Goal: Task Accomplishment & Management: Use online tool/utility

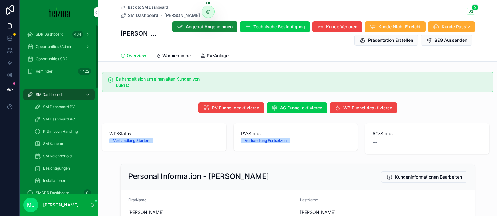
scroll to position [145, 0]
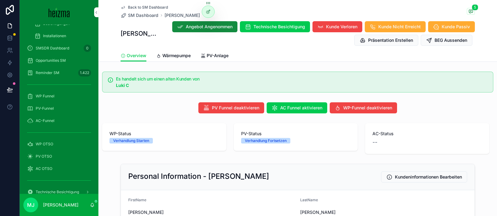
click at [53, 145] on div "WP OTSO" at bounding box center [59, 144] width 64 height 10
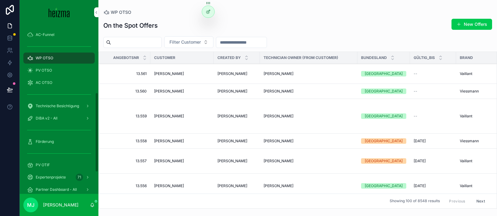
click at [193, 38] on button "Filter Customer" at bounding box center [188, 42] width 49 height 12
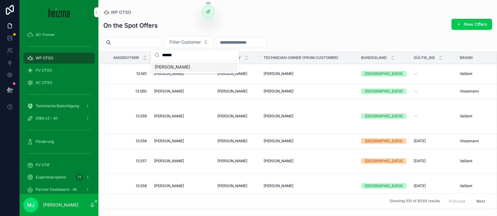
type input "******"
click at [190, 66] on span "Somaya Saadat Samimi" at bounding box center [172, 67] width 35 height 6
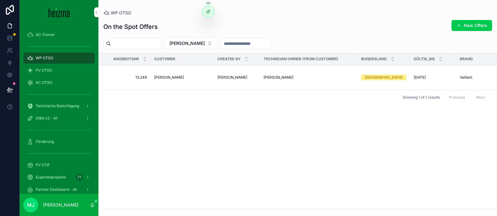
click at [163, 77] on span "Somaya Saadat Samimi" at bounding box center [169, 77] width 30 height 5
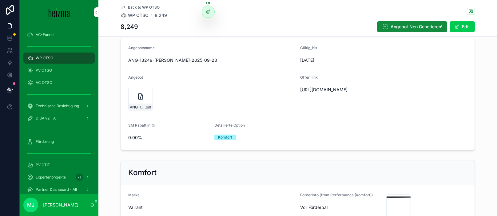
scroll to position [50, 0]
click at [467, 27] on button "Edit" at bounding box center [462, 26] width 25 height 11
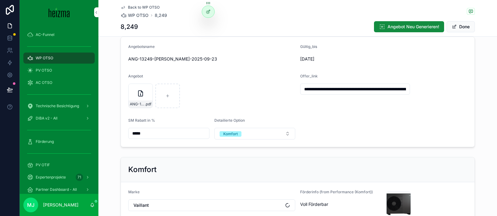
scroll to position [150, 0]
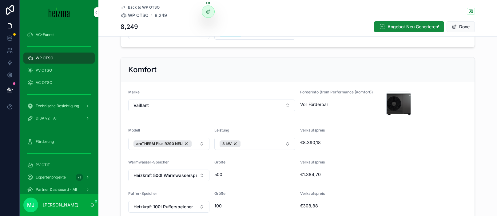
click at [235, 144] on div "3 kW" at bounding box center [230, 144] width 21 height 7
click at [249, 145] on button "Select Button" at bounding box center [254, 143] width 81 height 10
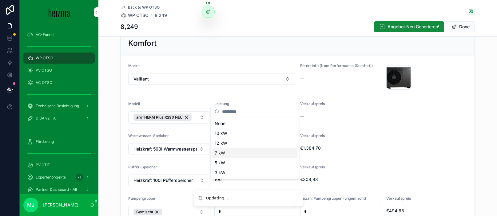
scroll to position [194, 0]
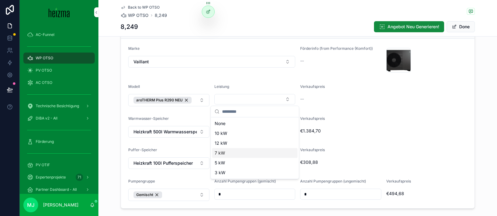
click at [270, 155] on div "7 kW" at bounding box center [255, 153] width 86 height 10
click at [331, 147] on form "Marke Vaillant Förderinfo (from Performance (Komfort)) -- f7b9dd6f-2449-4676-8f…" at bounding box center [298, 124] width 354 height 170
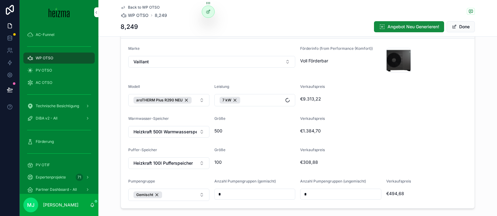
click at [458, 26] on button "Done" at bounding box center [461, 26] width 28 height 11
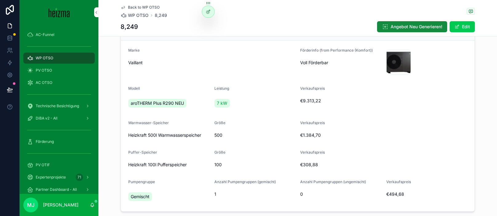
drag, startPoint x: 469, startPoint y: 25, endPoint x: 321, endPoint y: 92, distance: 162.6
click at [469, 25] on button "Edit" at bounding box center [462, 26] width 25 height 11
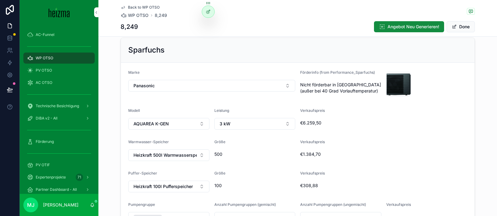
scroll to position [377, 0]
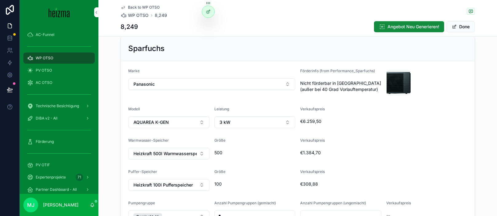
click at [272, 126] on button "3 kW" at bounding box center [254, 123] width 81 height 12
drag, startPoint x: 261, startPoint y: 206, endPoint x: 337, endPoint y: 157, distance: 90.5
click at [261, 206] on div "7 kW" at bounding box center [255, 206] width 86 height 10
click at [338, 157] on div "€1.384,70" at bounding box center [383, 153] width 167 height 10
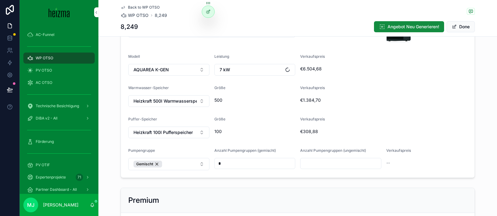
scroll to position [631, 0]
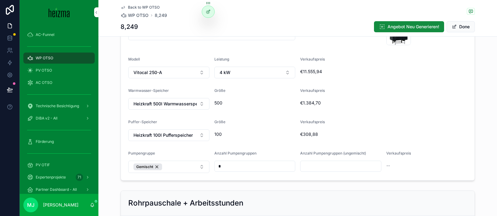
click at [255, 75] on button "4 kW" at bounding box center [254, 73] width 81 height 12
click at [249, 156] on div "8 kW" at bounding box center [255, 157] width 86 height 10
click at [377, 133] on span "€308,88" at bounding box center [383, 134] width 167 height 6
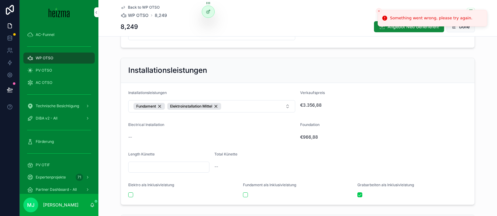
scroll to position [870, 0]
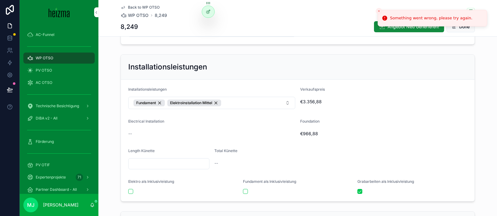
click at [378, 10] on icon "Close toast" at bounding box center [379, 11] width 4 height 4
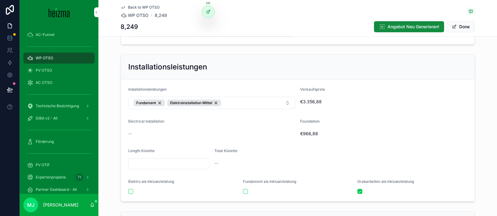
click at [457, 25] on button "Done" at bounding box center [461, 26] width 28 height 11
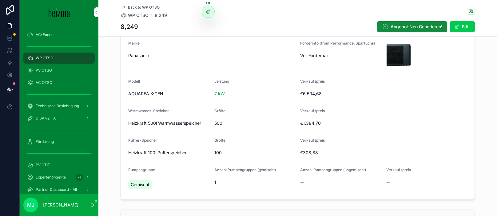
scroll to position [537, 0]
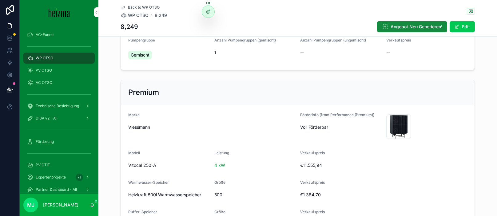
click at [460, 24] on button "Edit" at bounding box center [462, 26] width 25 height 11
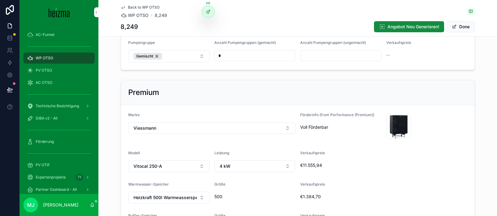
scroll to position [538, 0]
click at [230, 165] on button "4 kW" at bounding box center [254, 166] width 81 height 12
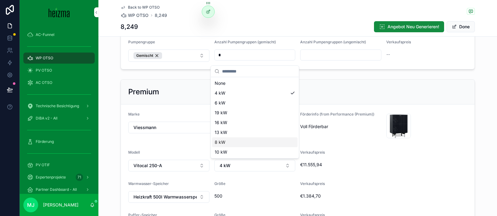
click at [244, 143] on div "8 kW" at bounding box center [255, 142] width 86 height 10
click at [453, 25] on span "scrollable content" at bounding box center [454, 26] width 5 height 5
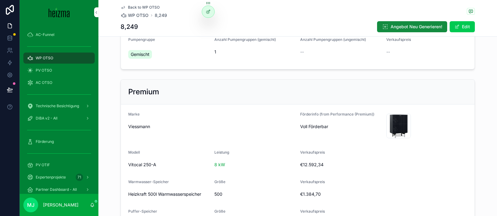
scroll to position [537, 0]
click at [425, 30] on button "Angebot Neu Generieren!" at bounding box center [412, 26] width 70 height 11
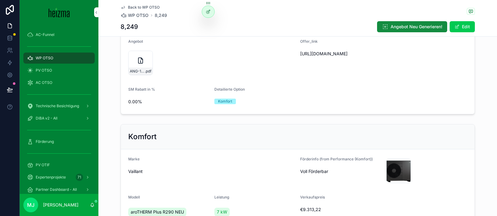
scroll to position [0, 0]
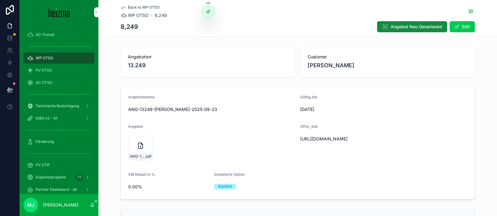
click at [285, 87] on form "Angebotsname ANG-13249-Saadat Samimi-2025-09-23 Gültig_bis 18/10/2025 Angebot A…" at bounding box center [298, 143] width 354 height 112
click at [401, 27] on span "Angebot Neu Generieren!" at bounding box center [417, 27] width 52 height 6
click at [220, 74] on div "Angebotsnr 13.249" at bounding box center [208, 61] width 175 height 31
click at [168, 157] on span "ANG-13249-Saadat-Samimi-2025-09-23" at bounding box center [164, 156] width 15 height 5
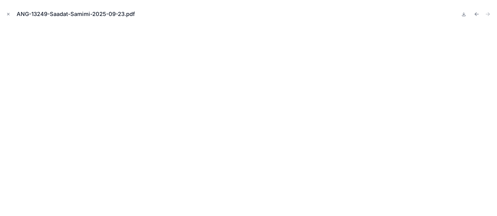
click at [463, 13] on icon at bounding box center [463, 14] width 5 height 5
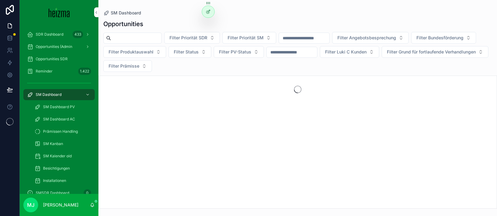
click at [126, 42] on input "scrollable content" at bounding box center [136, 38] width 50 height 9
click at [141, 41] on input "*" at bounding box center [136, 38] width 50 height 9
click at [108, 76] on div "No items could be found" at bounding box center [298, 99] width 398 height 47
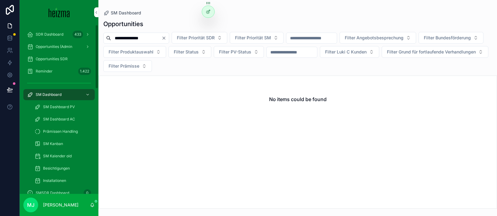
click at [60, 97] on span "SM Dashboard" at bounding box center [49, 94] width 26 height 5
click at [127, 40] on input "**********" at bounding box center [136, 38] width 50 height 9
type input "******"
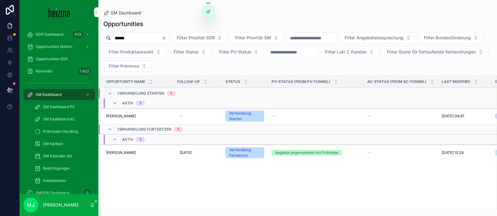
click at [122, 151] on span "Matthäus Salzer" at bounding box center [121, 152] width 30 height 5
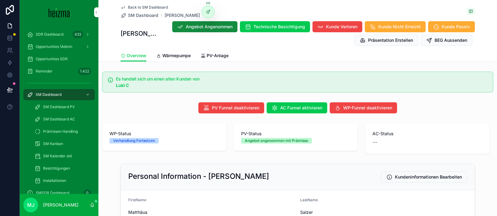
click at [217, 53] on span "PV-Anlage" at bounding box center [218, 56] width 22 height 6
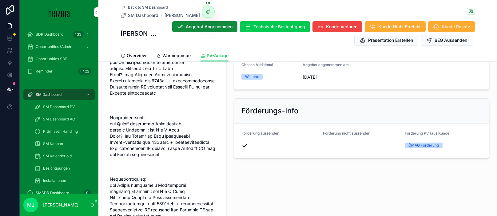
scroll to position [965, 0]
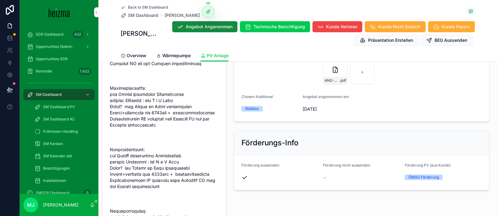
click at [146, 18] on span "SM Dashboard" at bounding box center [143, 15] width 30 height 6
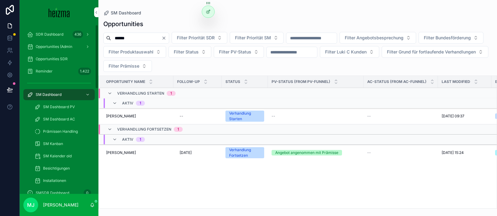
click at [51, 91] on div "SM Dashboard" at bounding box center [59, 95] width 64 height 10
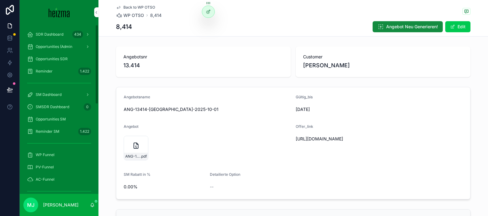
click at [47, 95] on span "SM Dashboard" at bounding box center [49, 94] width 26 height 5
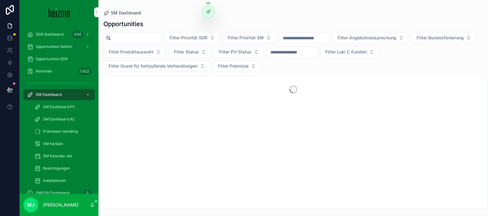
click at [250, 61] on button "Filter Prämisse" at bounding box center [237, 66] width 49 height 12
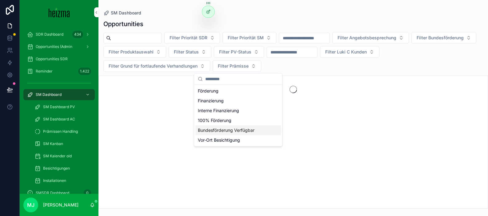
click at [247, 131] on div "Bundesförderung Verfügbar" at bounding box center [238, 130] width 86 height 10
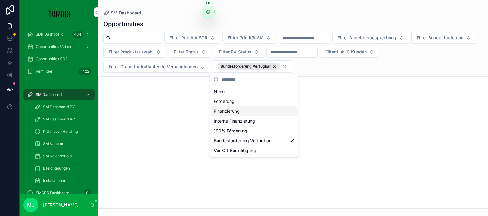
click at [359, 102] on div "scrollable content" at bounding box center [293, 90] width 389 height 27
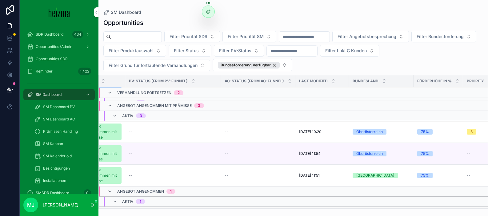
scroll to position [41, 0]
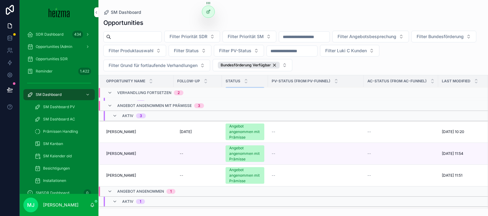
click at [123, 156] on span "Herbert Stöger" at bounding box center [121, 153] width 30 height 5
drag, startPoint x: 122, startPoint y: 175, endPoint x: 124, endPoint y: 171, distance: 4.1
click at [122, 175] on span "Helmut Lasser" at bounding box center [121, 175] width 30 height 5
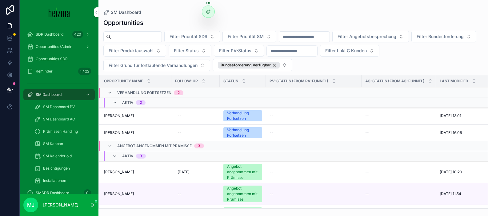
click at [118, 117] on span "Nore Janisch" at bounding box center [119, 115] width 30 height 5
click at [111, 133] on span "Heiko Pilch" at bounding box center [118, 132] width 30 height 5
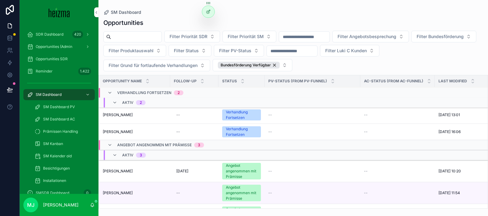
click at [172, 17] on div "Opportunities Filter Priorität SDR Filter Priorität SM Filter Angebotsbesprechu…" at bounding box center [292, 112] width 389 height 194
click at [66, 91] on div "SM Dashboard" at bounding box center [59, 95] width 64 height 10
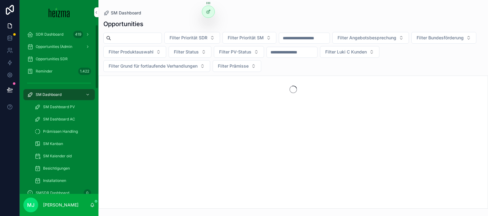
click at [64, 91] on div "SM Dashboard" at bounding box center [59, 95] width 64 height 10
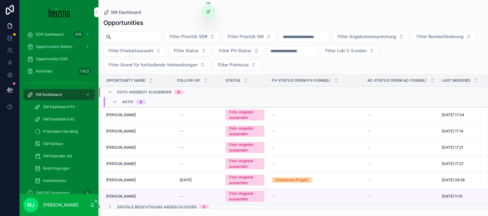
click at [301, 14] on div "SM Dashboard" at bounding box center [293, 12] width 380 height 5
click at [136, 178] on span "Somaya Saadat Samimi" at bounding box center [121, 179] width 30 height 5
click at [128, 163] on span "[PERSON_NAME]" at bounding box center [121, 163] width 30 height 5
click at [119, 146] on span "[PERSON_NAME]" at bounding box center [121, 147] width 30 height 5
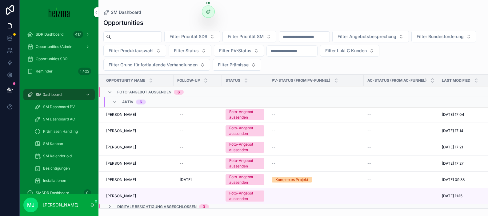
click at [117, 131] on span "Herbert Bartl" at bounding box center [121, 131] width 30 height 5
click at [118, 114] on span "Nicoleta Brie" at bounding box center [121, 114] width 30 height 5
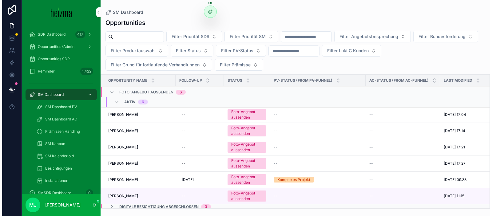
scroll to position [0, 0]
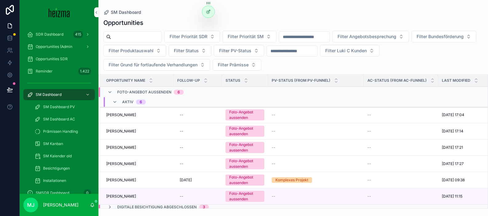
click at [196, 12] on div "SM Dashboard" at bounding box center [293, 12] width 380 height 5
drag, startPoint x: 132, startPoint y: 47, endPoint x: 133, endPoint y: 41, distance: 6.5
click at [411, 42] on button "Filter Bundesförderung" at bounding box center [443, 37] width 65 height 12
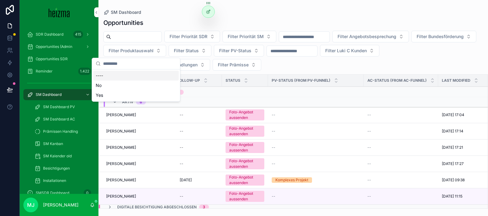
click at [133, 38] on input "scrollable content" at bounding box center [136, 37] width 50 height 9
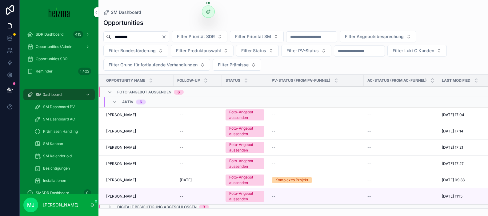
type input "********"
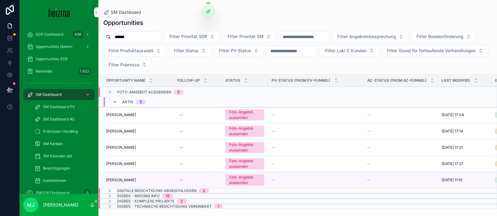
click at [132, 30] on div "Opportunities ****** Filter Priorität SDR Filter Priorität SM Filter Angebotsbe…" at bounding box center [297, 112] width 399 height 194
click at [132, 31] on div "****** Filter Priorität SDR Filter Priorität SM Filter Angebotsbesprechung Filt…" at bounding box center [297, 51] width 399 height 40
click at [122, 36] on input "******" at bounding box center [136, 37] width 50 height 9
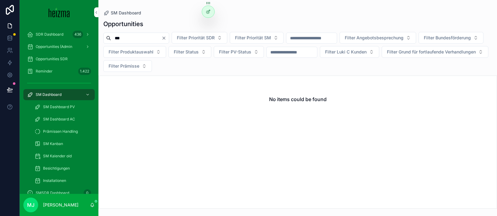
click at [119, 38] on input "***" at bounding box center [136, 38] width 50 height 9
type input "*******"
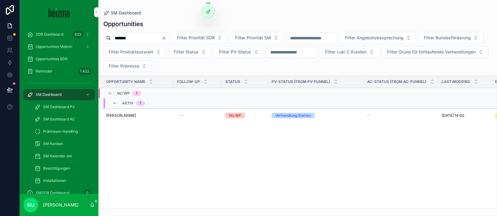
click at [61, 48] on span "Opportunities (Admin" at bounding box center [54, 46] width 37 height 5
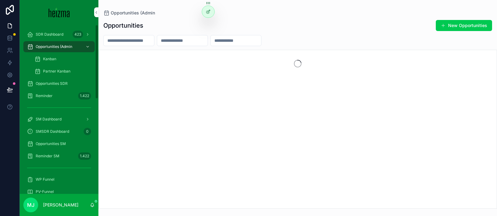
click at [138, 39] on input "scrollable content" at bounding box center [129, 40] width 50 height 9
type input "**********"
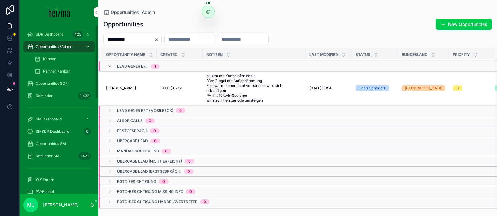
drag, startPoint x: 45, startPoint y: 142, endPoint x: 66, endPoint y: 113, distance: 35.3
click at [45, 142] on span "Opportunities SM" at bounding box center [51, 143] width 30 height 5
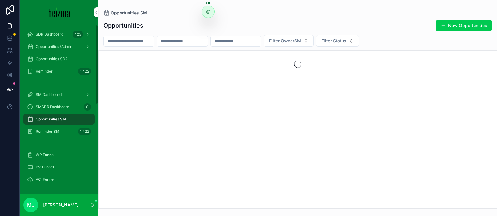
click at [119, 38] on input "scrollable content" at bounding box center [129, 41] width 50 height 9
type input "**********"
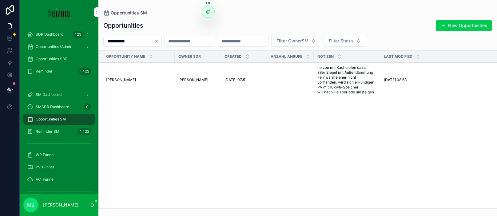
click at [118, 80] on span "[PERSON_NAME]" at bounding box center [121, 80] width 30 height 5
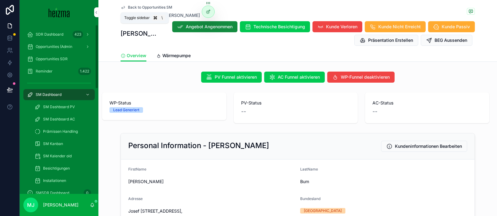
click at [94, 11] on icon "scrollable content" at bounding box center [96, 12] width 4 height 5
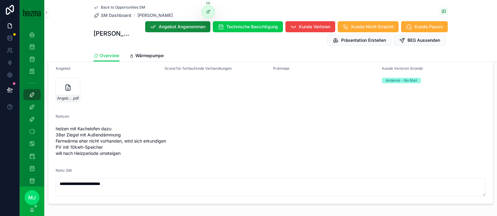
scroll to position [678, 0]
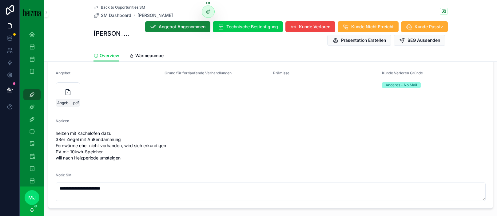
click at [71, 106] on div "Angebot-Bum-[PERSON_NAME]-LWP-R290-9,0kw .pdf" at bounding box center [68, 102] width 24 height 7
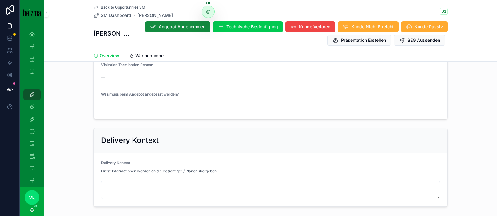
scroll to position [381, 0]
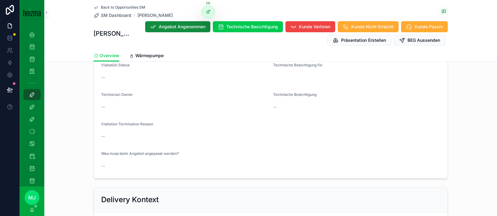
click at [148, 59] on link "Wärmepumpe" at bounding box center [146, 56] width 34 height 12
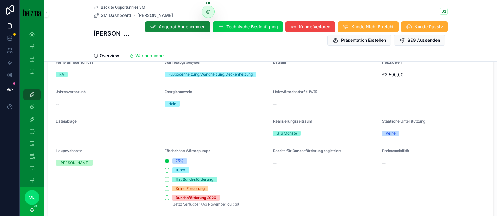
scroll to position [705, 0]
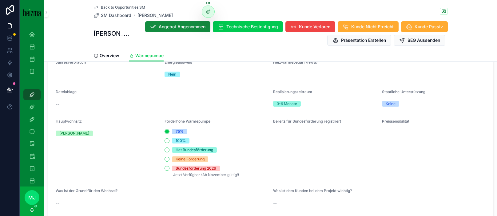
click at [165, 166] on div "Bundesförderung 2026" at bounding box center [217, 169] width 104 height 6
click at [167, 166] on button "Bundesförderung 2026" at bounding box center [167, 168] width 5 height 5
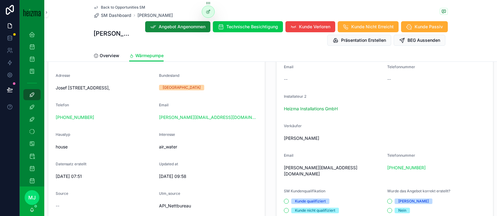
scroll to position [143, 0]
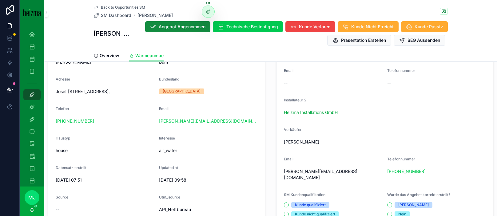
click at [233, 98] on form "FirstName [PERSON_NAME] Bum Adresse [PERSON_NAME][STREET_ADDRESS] Telefon [PHON…" at bounding box center [156, 149] width 217 height 218
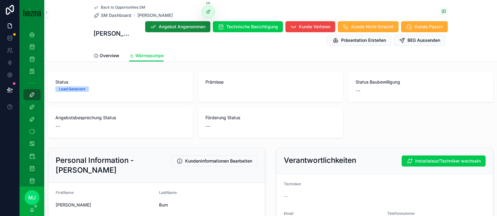
scroll to position [109, 0]
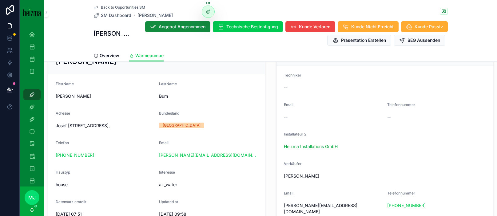
click at [266, 125] on div "Personal Information - [PERSON_NAME] Kundeninformationen Bearbeiten FirstName […" at bounding box center [156, 173] width 225 height 272
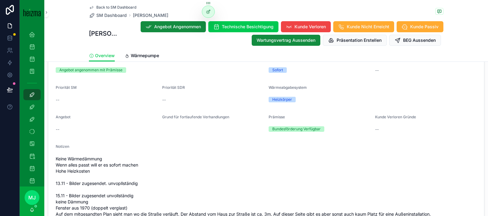
scroll to position [598, 0]
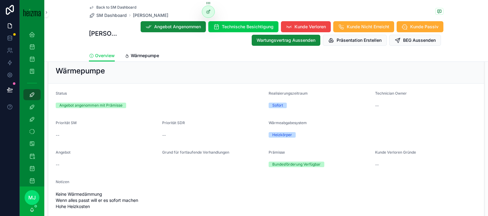
click at [273, 105] on div "Sofort" at bounding box center [277, 106] width 11 height 6
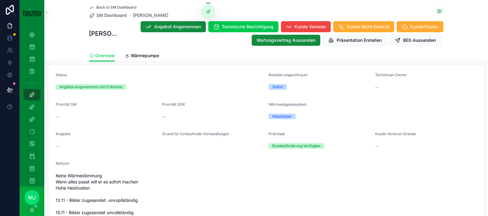
scroll to position [618, 0]
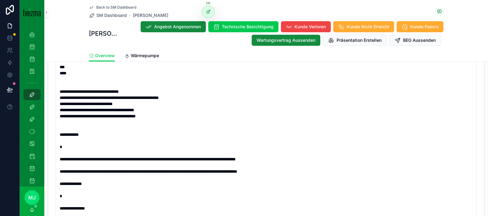
scroll to position [982, 0]
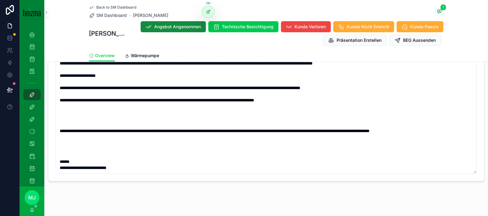
scroll to position [1042, 0]
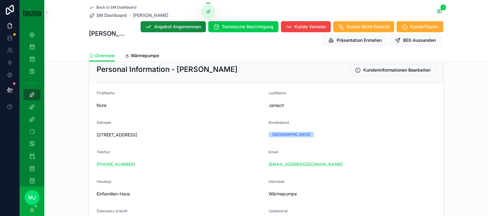
scroll to position [109, 0]
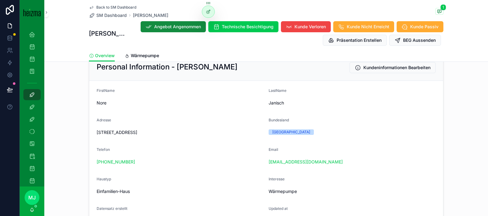
click at [131, 133] on span "Hauptstraße 27a, 9341 Straßburg-Stadt, Austria" at bounding box center [180, 132] width 167 height 6
click at [173, 133] on span "Hauptstraße 27a, 9341 Straßburg-Stadt, Austria" at bounding box center [180, 132] width 167 height 6
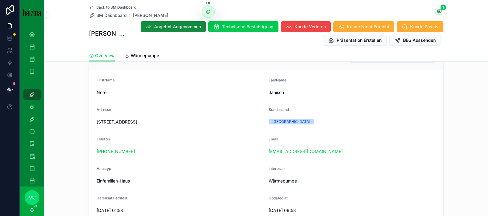
scroll to position [122, 0]
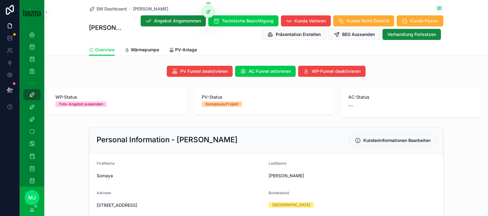
click at [137, 51] on span "Wärmepumpe" at bounding box center [145, 50] width 28 height 6
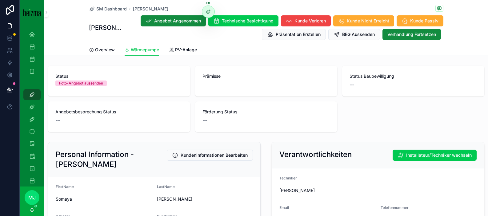
click at [400, 38] on button "Verhandlung Fortsetzen" at bounding box center [411, 34] width 58 height 11
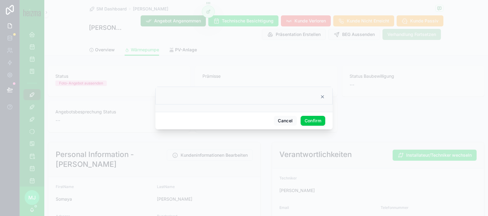
click at [312, 119] on button "Confirm" at bounding box center [312, 121] width 25 height 10
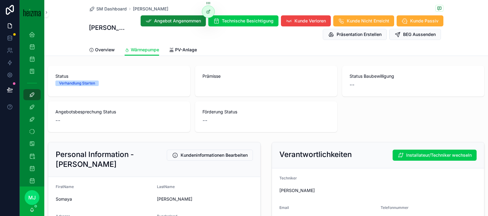
click at [118, 10] on span "SM Dashboard" at bounding box center [111, 9] width 30 height 6
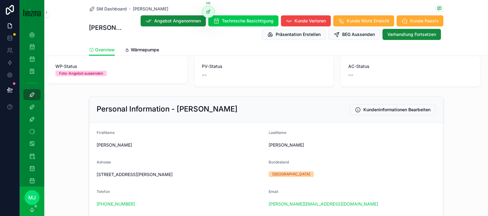
scroll to position [31, 0]
drag, startPoint x: 197, startPoint y: 108, endPoint x: 214, endPoint y: 14, distance: 95.3
click at [197, 108] on h2 "Personal Information - Hannes Kammerhofer" at bounding box center [167, 109] width 141 height 10
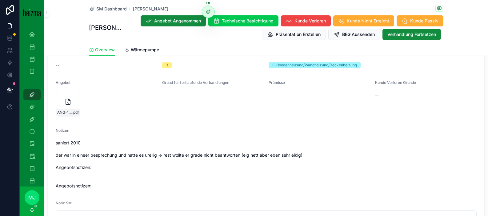
scroll to position [671, 0]
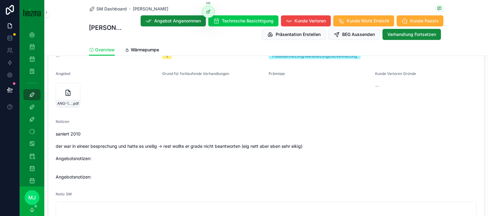
click at [0, 0] on icon "scrollable content" at bounding box center [0, 0] width 0 height 0
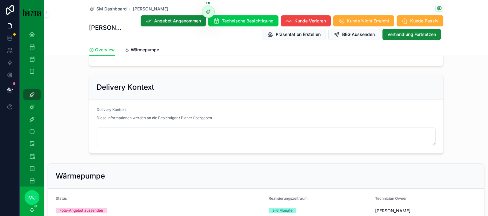
scroll to position [465, 0]
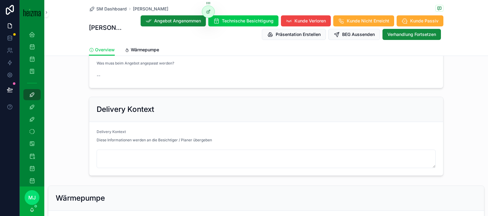
click at [144, 52] on span "Wärmepumpe" at bounding box center [145, 50] width 28 height 6
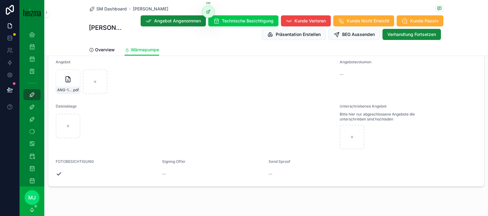
scroll to position [1003, 0]
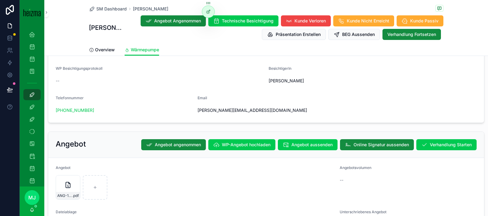
click at [452, 142] on span "Verhandlung Starten" at bounding box center [451, 145] width 42 height 6
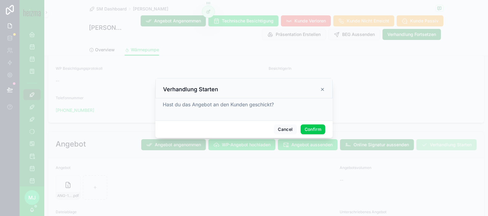
drag, startPoint x: 322, startPoint y: 130, endPoint x: 162, endPoint y: 142, distance: 160.1
click at [322, 130] on button "Confirm" at bounding box center [312, 130] width 25 height 10
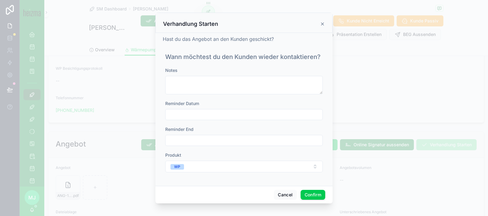
click at [226, 111] on input "text" at bounding box center [243, 114] width 157 height 9
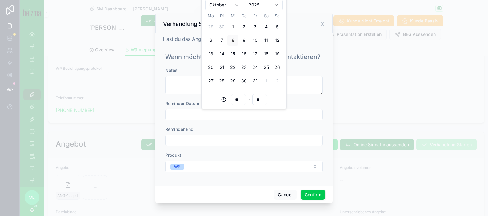
click at [234, 54] on button "15" at bounding box center [232, 53] width 11 height 11
type input "**********"
click at [306, 196] on button "Confirm" at bounding box center [312, 195] width 25 height 10
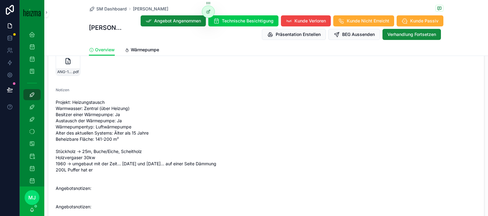
scroll to position [687, 0]
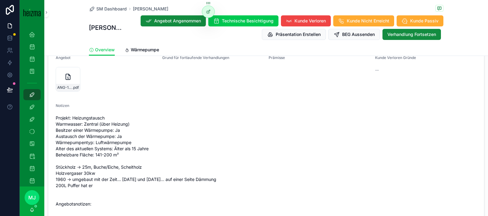
click at [0, 0] on icon "scrollable content" at bounding box center [0, 0] width 0 height 0
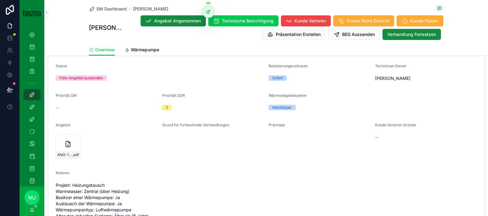
scroll to position [616, 0]
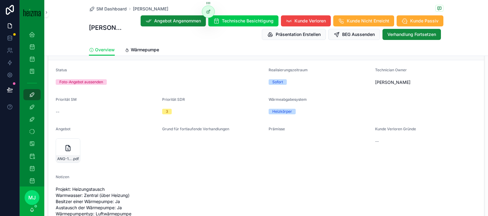
click at [143, 47] on span "Wärmepumpe" at bounding box center [145, 50] width 28 height 6
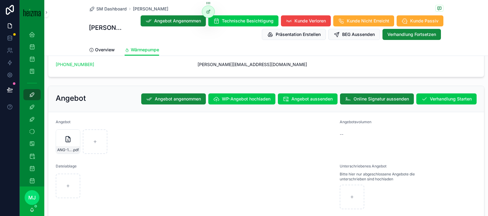
scroll to position [1108, 0]
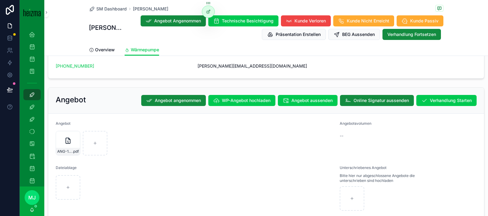
click at [436, 98] on span "Verhandlung Starten" at bounding box center [451, 101] width 42 height 6
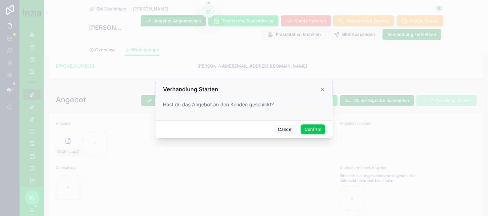
click at [305, 128] on button "Confirm" at bounding box center [312, 130] width 25 height 10
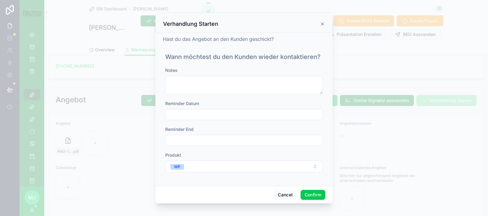
click at [169, 116] on input "text" at bounding box center [243, 114] width 157 height 9
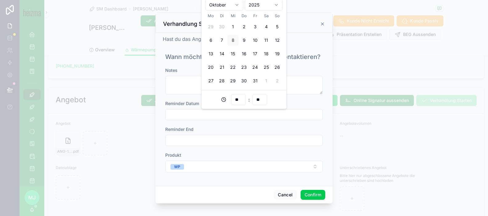
click at [193, 115] on input "text" at bounding box center [243, 114] width 157 height 9
click at [233, 53] on button "15" at bounding box center [232, 53] width 11 height 11
type input "**********"
click at [315, 194] on button "Confirm" at bounding box center [312, 195] width 25 height 10
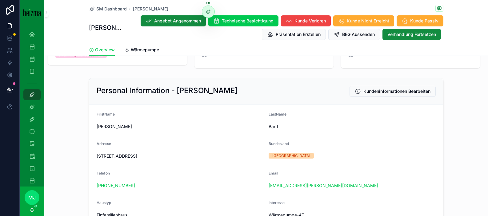
scroll to position [50, 0]
drag, startPoint x: 149, startPoint y: 47, endPoint x: 155, endPoint y: 61, distance: 15.3
click at [149, 47] on span "Wärmepumpe" at bounding box center [145, 50] width 28 height 6
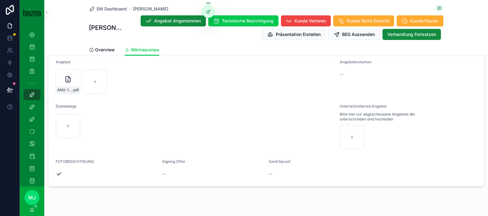
scroll to position [1157, 0]
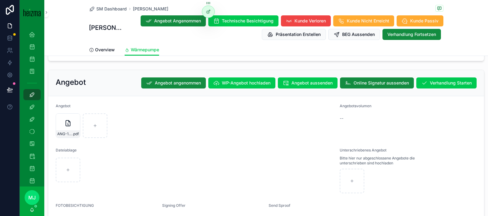
click at [0, 0] on icon "scrollable content" at bounding box center [0, 0] width 0 height 0
click at [444, 80] on span "Verhandlung Starten" at bounding box center [451, 83] width 42 height 6
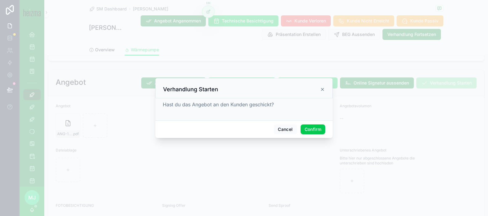
drag, startPoint x: 311, startPoint y: 124, endPoint x: 309, endPoint y: 130, distance: 5.8
click at [311, 125] on span "Confirm" at bounding box center [312, 130] width 25 height 10
drag, startPoint x: 309, startPoint y: 130, endPoint x: 65, endPoint y: 110, distance: 245.4
click at [309, 130] on button "Confirm" at bounding box center [312, 130] width 25 height 10
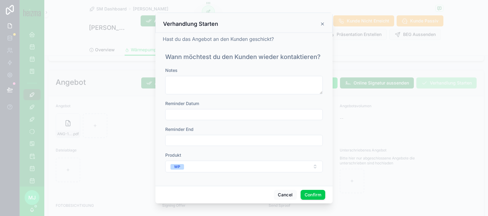
click at [225, 115] on input "text" at bounding box center [243, 114] width 157 height 9
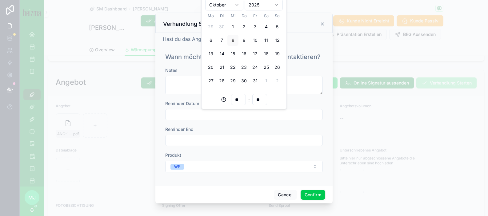
click at [238, 52] on button "15" at bounding box center [232, 53] width 11 height 11
type input "**********"
click at [319, 195] on button "Confirm" at bounding box center [312, 195] width 25 height 10
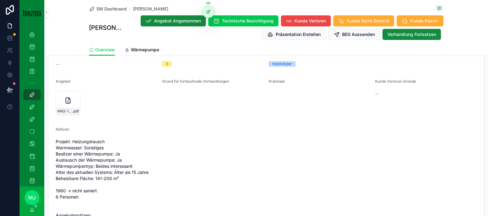
scroll to position [657, 0]
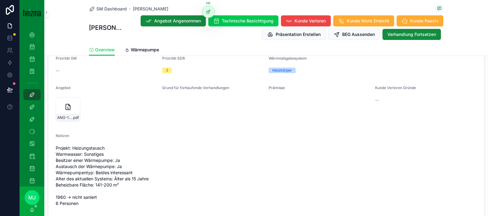
click at [146, 48] on span "Wärmepumpe" at bounding box center [145, 50] width 28 height 6
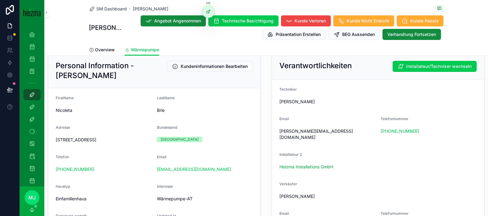
scroll to position [69, 0]
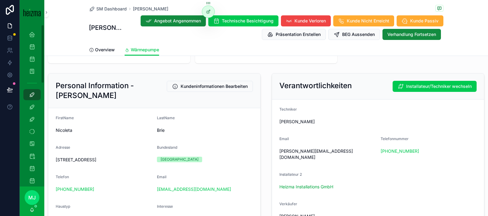
click at [132, 121] on div "FirstName" at bounding box center [104, 119] width 96 height 7
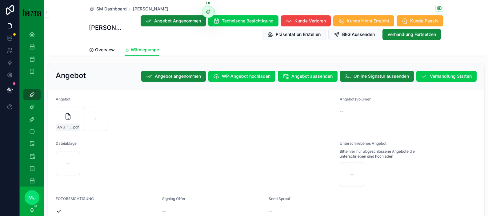
scroll to position [1164, 0]
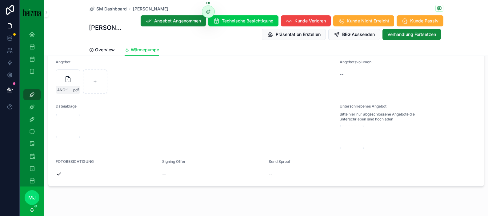
click at [0, 0] on icon "scrollable content" at bounding box center [0, 0] width 0 height 0
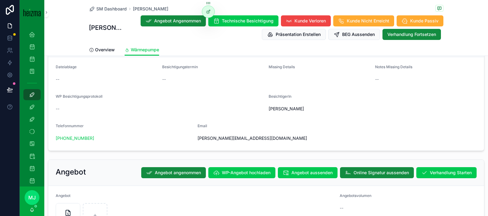
scroll to position [1031, 0]
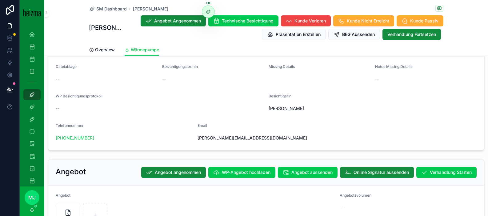
click at [443, 167] on button "Verhandlung Starten" at bounding box center [446, 172] width 60 height 11
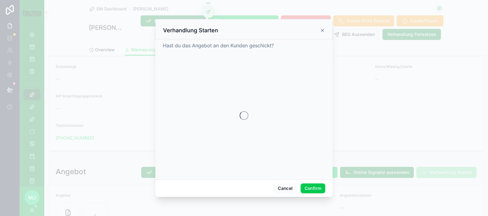
click at [318, 186] on button "Confirm" at bounding box center [312, 189] width 25 height 10
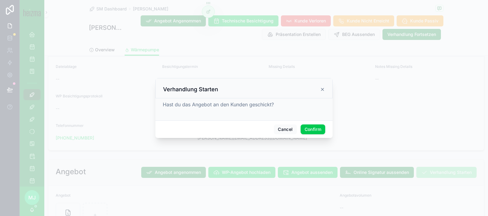
click at [317, 130] on button "Confirm" at bounding box center [312, 130] width 25 height 10
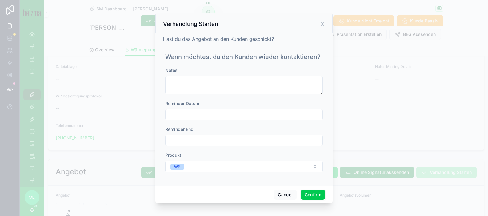
click at [316, 197] on button "Confirm" at bounding box center [312, 195] width 25 height 10
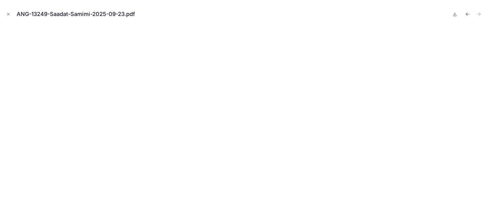
scroll to position [145, 0]
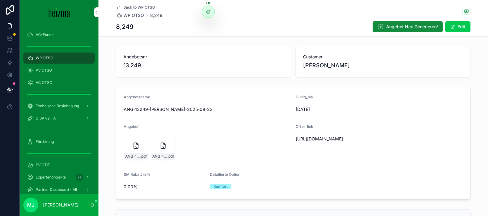
click at [162, 25] on div "8,249 Angebot Neu Generieren! Edit" at bounding box center [293, 27] width 354 height 12
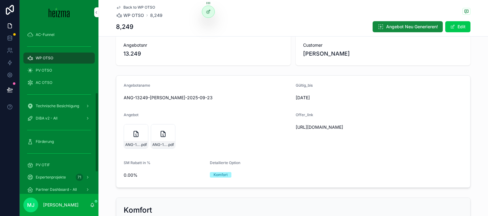
click at [217, 112] on form "Angebotsname ANG-13249-Saadat Samimi-2025-09-23 Gültig_bis 18/10/2025 Angebot A…" at bounding box center [293, 132] width 354 height 112
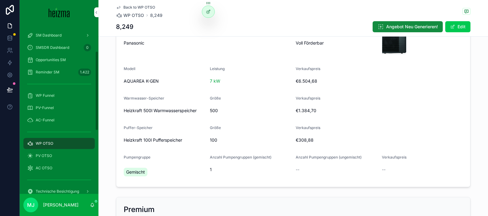
scroll to position [59, 0]
click at [58, 35] on span "SM Dashboard" at bounding box center [49, 36] width 26 height 5
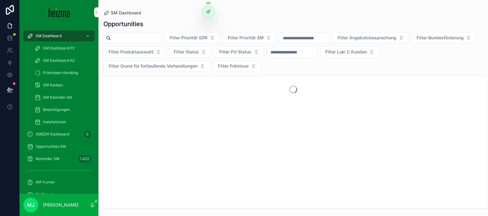
click at [131, 37] on input "scrollable content" at bounding box center [136, 38] width 50 height 9
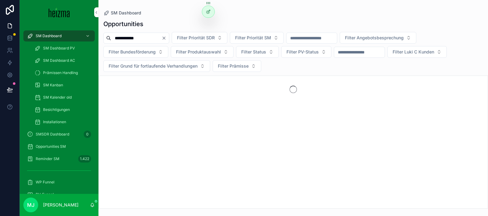
type input "**********"
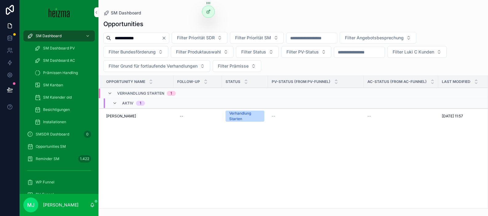
click at [129, 117] on span "Johannes Breitenegger" at bounding box center [121, 116] width 30 height 5
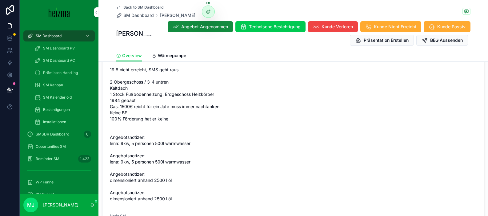
scroll to position [904, 0]
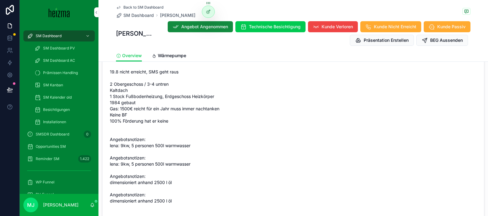
click at [177, 57] on span "Wärmepumpe" at bounding box center [172, 56] width 28 height 6
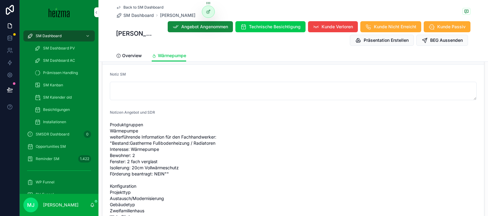
scroll to position [308, 0]
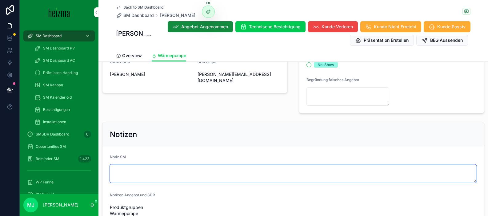
click at [166, 165] on textarea "scrollable content" at bounding box center [293, 174] width 367 height 18
type textarea "**********"
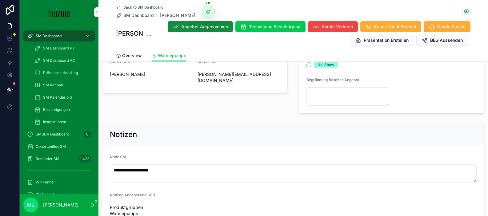
click at [416, 29] on span "Kunde Nicht Erreicht" at bounding box center [395, 27] width 42 height 6
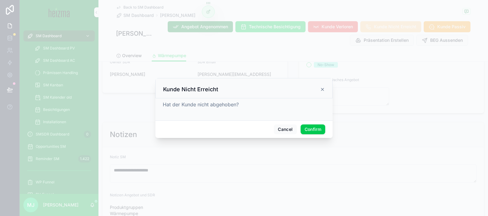
click at [314, 130] on button "Confirm" at bounding box center [312, 130] width 25 height 10
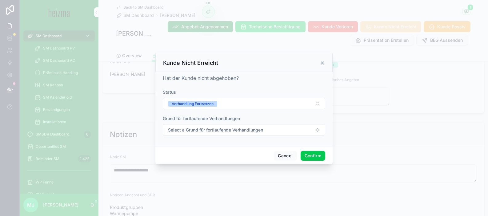
drag, startPoint x: 265, startPoint y: 129, endPoint x: 278, endPoint y: 144, distance: 19.6
click at [265, 129] on button "Select a Grund für fortlaufende Verhandlungen" at bounding box center [244, 130] width 162 height 12
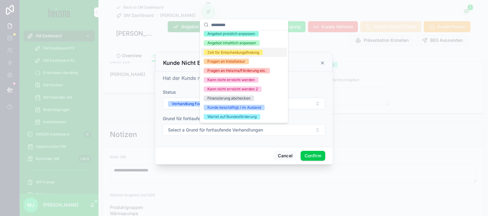
scroll to position [39, 0]
click at [254, 82] on div "Kann nicht erreicht werden" at bounding box center [230, 81] width 47 height 6
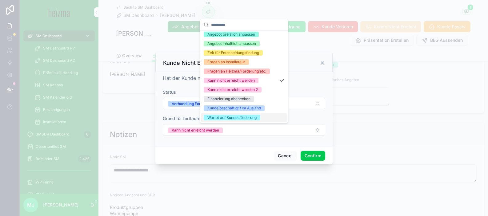
click at [318, 157] on button "Confirm" at bounding box center [312, 156] width 25 height 10
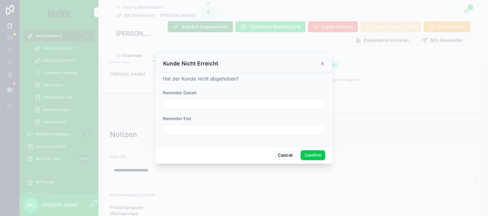
click at [198, 107] on input "text" at bounding box center [244, 104] width 162 height 9
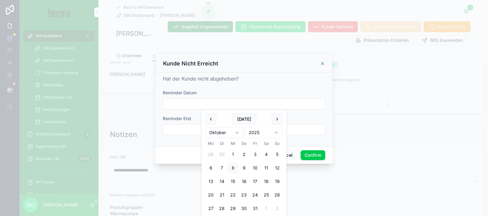
drag, startPoint x: 258, startPoint y: 167, endPoint x: 316, endPoint y: 157, distance: 58.2
click at [258, 167] on button "10" at bounding box center [254, 168] width 11 height 11
type input "**********"
click at [317, 157] on button "Confirm" at bounding box center [312, 155] width 25 height 10
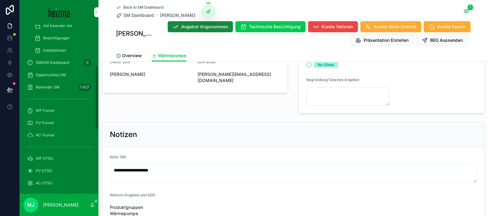
scroll to position [37, 0]
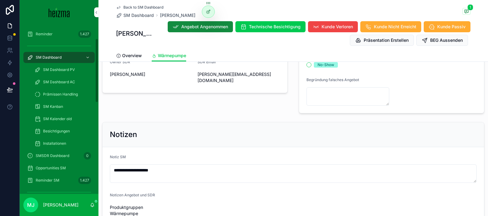
click at [52, 59] on span "SM Dashboard" at bounding box center [49, 57] width 26 height 5
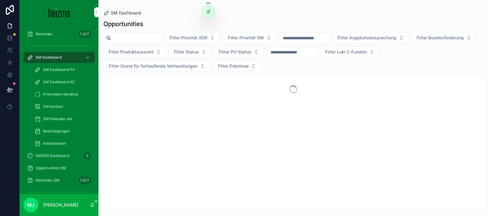
click at [152, 33] on div "scrollable content" at bounding box center [132, 38] width 58 height 11
click at [152, 35] on input "scrollable content" at bounding box center [136, 38] width 50 height 9
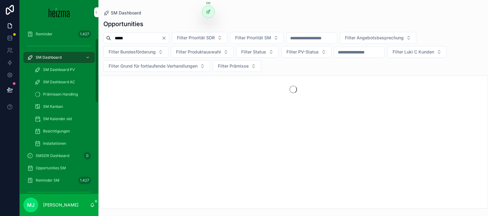
type input "*****"
click at [71, 169] on div "Opportunities SM" at bounding box center [59, 168] width 64 height 10
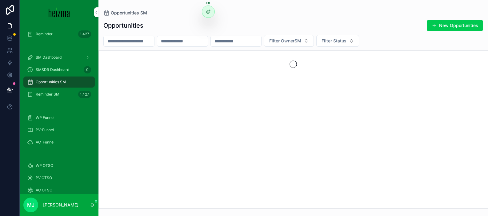
click at [133, 43] on input "scrollable content" at bounding box center [129, 41] width 50 height 9
type input "*******"
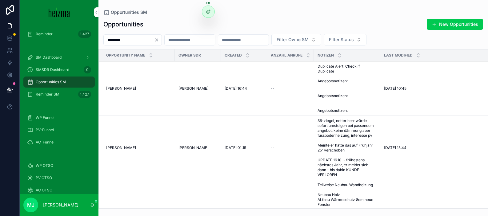
click at [130, 89] on span "Claudio di Bernardo" at bounding box center [121, 88] width 30 height 5
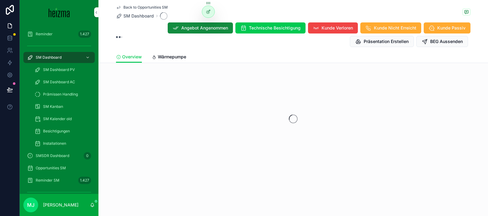
click at [140, 7] on span "Back to Opportunities SM" at bounding box center [145, 7] width 44 height 5
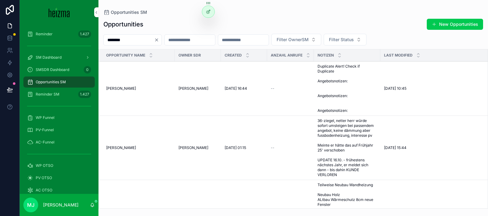
scroll to position [0, 0]
click at [134, 91] on span "Claudio di Bernardo" at bounding box center [121, 88] width 30 height 5
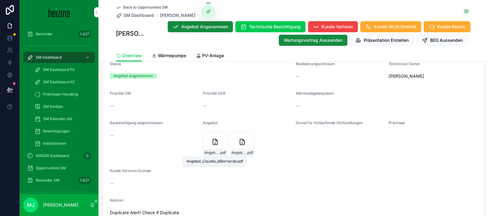
scroll to position [637, 0]
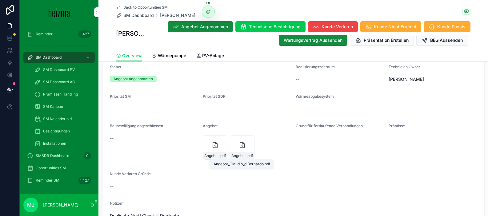
click at [245, 155] on span "Angebot_Claudio_diBernardo" at bounding box center [238, 155] width 15 height 5
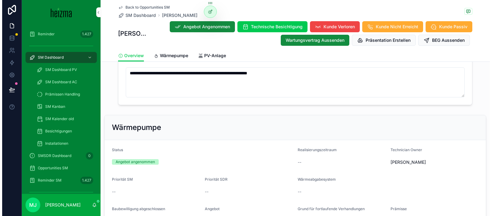
scroll to position [552, 0]
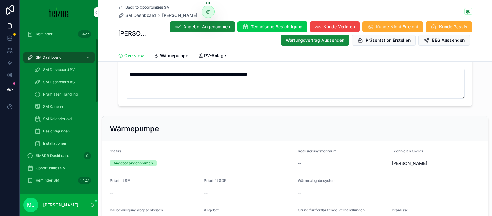
click at [47, 56] on span "SM Dashboard" at bounding box center [49, 57] width 26 height 5
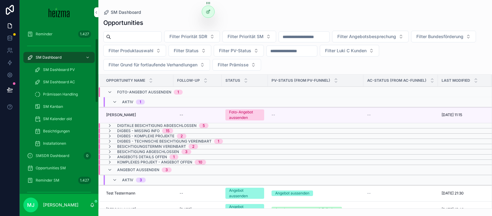
click at [71, 172] on div "Opportunities SM" at bounding box center [59, 168] width 64 height 10
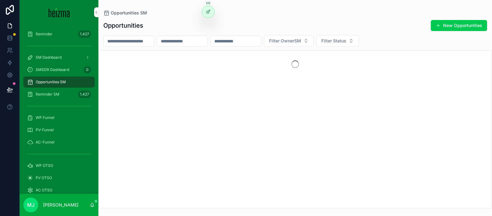
click at [180, 37] on input "scrollable content" at bounding box center [182, 41] width 50 height 9
click at [146, 38] on input "scrollable content" at bounding box center [129, 41] width 50 height 9
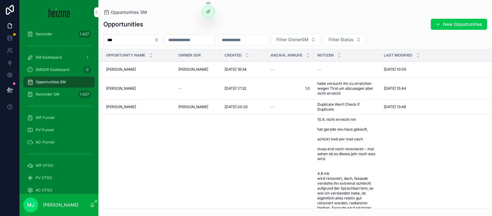
click at [113, 38] on input "***" at bounding box center [129, 40] width 50 height 9
type input "***"
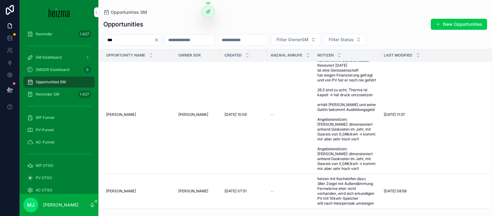
scroll to position [53, 0]
click at [126, 189] on span "[PERSON_NAME]" at bounding box center [121, 191] width 30 height 5
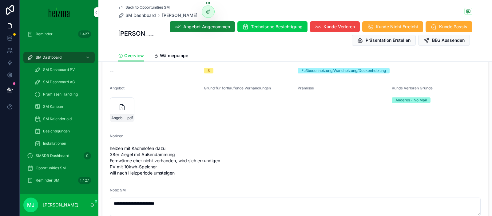
scroll to position [683, 0]
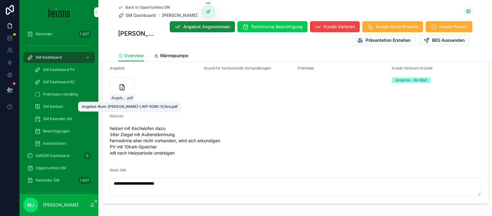
click at [130, 100] on span ".pdf" at bounding box center [129, 98] width 6 height 5
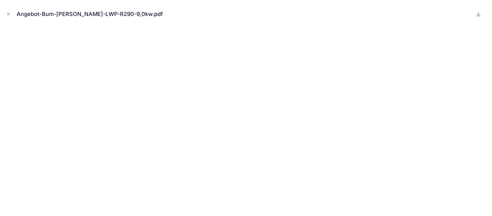
drag, startPoint x: 6, startPoint y: 15, endPoint x: 23, endPoint y: 24, distance: 18.3
click at [6, 15] on icon "Close modal" at bounding box center [8, 14] width 4 height 4
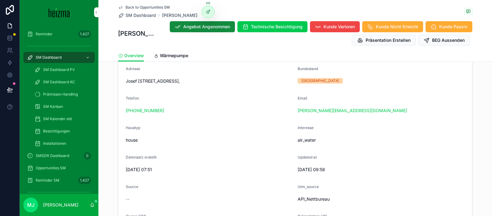
scroll to position [122, 0]
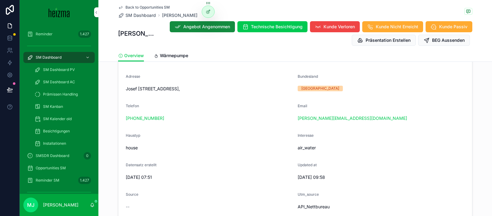
click at [187, 57] on span "Wärmepumpe" at bounding box center [174, 56] width 28 height 6
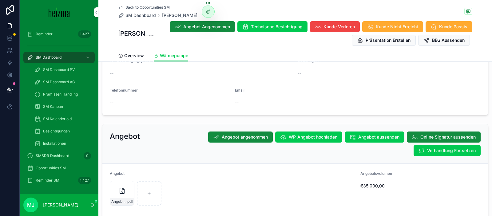
scroll to position [1051, 0]
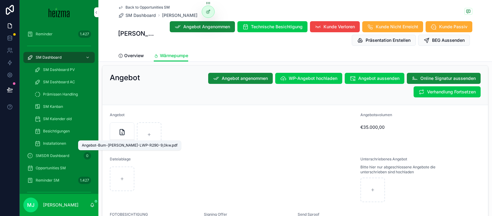
click at [126, 141] on span ".pdf" at bounding box center [129, 143] width 6 height 5
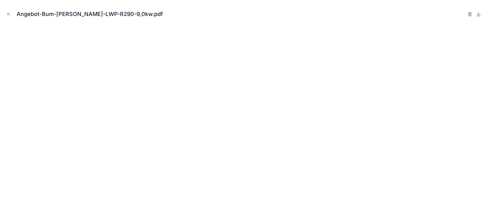
click at [12, 15] on div "Angebot-Bum-Susanne-LWP-R290-9,0kw.pdf" at bounding box center [246, 14] width 482 height 18
drag, startPoint x: 10, startPoint y: 15, endPoint x: 213, endPoint y: 98, distance: 218.9
click at [10, 15] on icon "Close modal" at bounding box center [8, 14] width 4 height 4
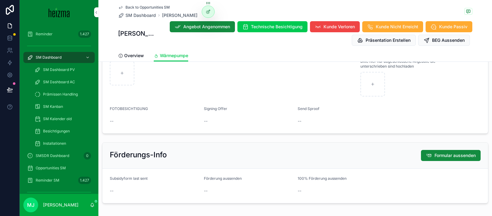
scroll to position [1076, 0]
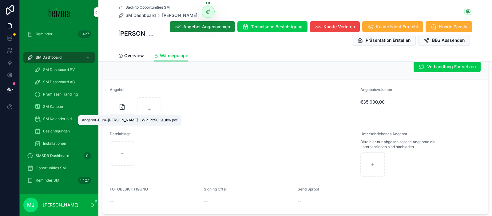
click at [123, 115] on span "Angebot-Bum-Susanne-LWP-R290-9,0kw" at bounding box center [118, 117] width 15 height 5
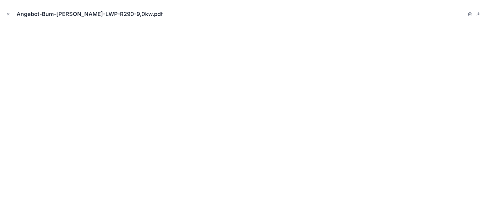
click at [10, 12] on button "Close modal" at bounding box center [8, 14] width 7 height 7
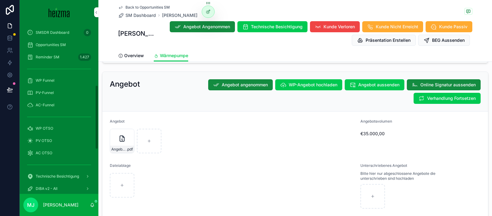
scroll to position [161, 0]
drag, startPoint x: 61, startPoint y: 129, endPoint x: 65, endPoint y: 121, distance: 8.4
click at [60, 129] on div "WP OTSO" at bounding box center [59, 128] width 64 height 10
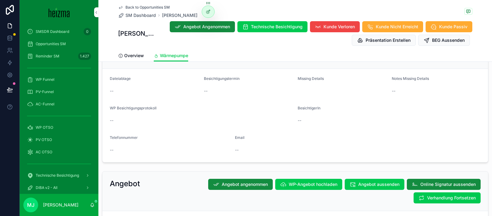
scroll to position [1022, 0]
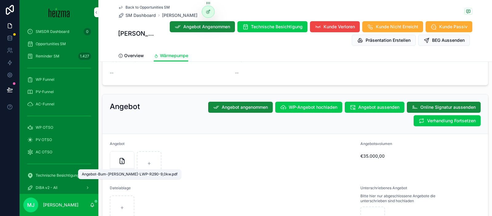
click at [123, 170] on div "Angebot-Bum-Susanne-LWP-R290-9,0kw.pdf" at bounding box center [129, 174] width 103 height 10
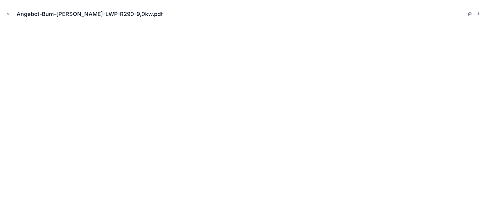
drag, startPoint x: 6, startPoint y: 14, endPoint x: 273, endPoint y: 112, distance: 284.4
click at [6, 14] on button "Close modal" at bounding box center [8, 14] width 7 height 7
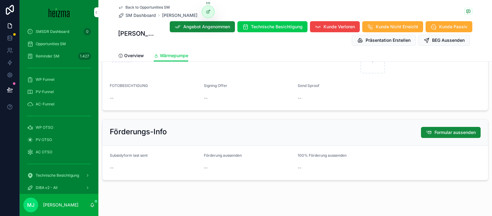
scroll to position [1044, 0]
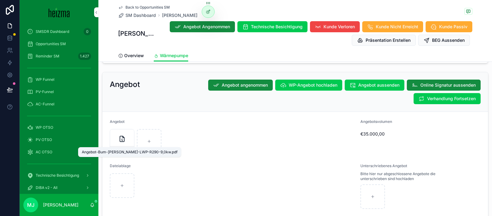
click at [121, 147] on span "Angebot-Bum-Susanne-LWP-R290-9,0kw" at bounding box center [118, 149] width 15 height 5
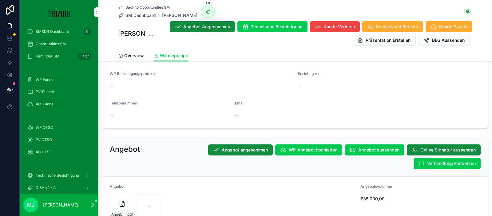
scroll to position [989, 0]
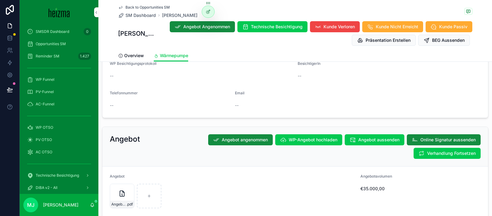
click at [425, 148] on button "Verhandlung Fortsetzen" at bounding box center [447, 153] width 67 height 11
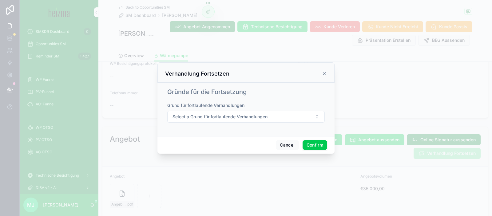
click at [314, 149] on button "Confirm" at bounding box center [315, 145] width 25 height 10
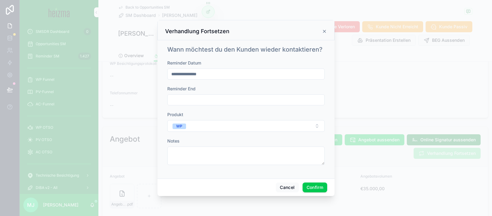
click at [259, 72] on input "**********" at bounding box center [246, 74] width 157 height 9
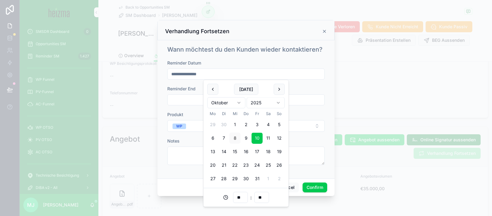
click at [259, 72] on input "**********" at bounding box center [246, 74] width 157 height 9
drag, startPoint x: 317, startPoint y: 189, endPoint x: 353, endPoint y: 119, distance: 78.7
click at [317, 189] on button "Confirm" at bounding box center [315, 188] width 25 height 10
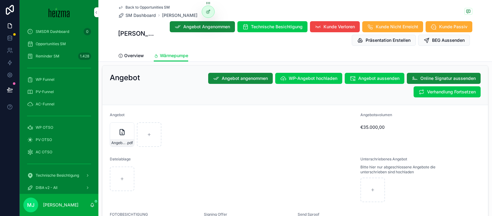
scroll to position [1053, 0]
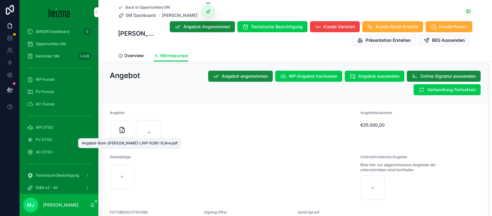
click at [122, 138] on span "Angebot-Bum-Susanne-LWP-R290-9,0kw" at bounding box center [118, 140] width 15 height 5
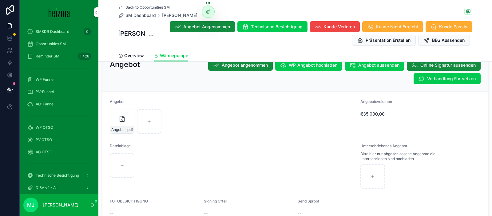
scroll to position [1050, 0]
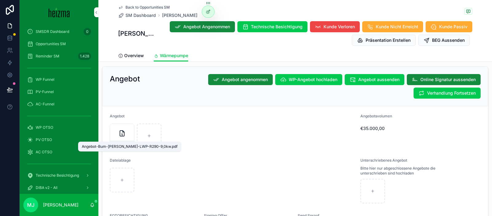
click at [122, 142] on span "Angebot-Bum-Susanne-LWP-R290-9,0kw" at bounding box center [118, 144] width 15 height 5
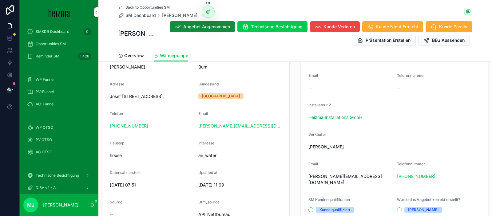
scroll to position [141, 0]
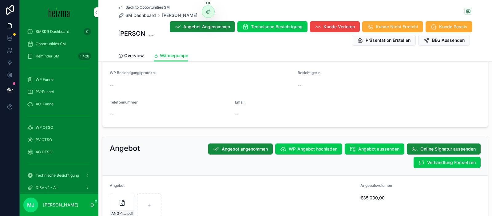
click at [478, 167] on div "Angebot Angebot angenommen WP-Angebot hochladen Angebot aussenden Online Signat…" at bounding box center [295, 156] width 386 height 40
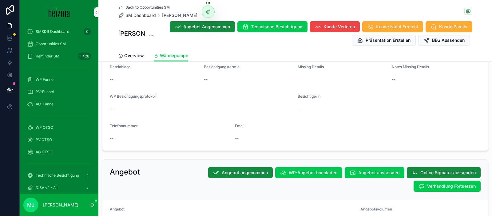
scroll to position [984, 0]
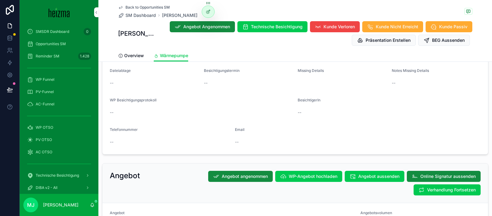
click at [457, 187] on span "Verhandlung Fortsetzen" at bounding box center [451, 190] width 49 height 6
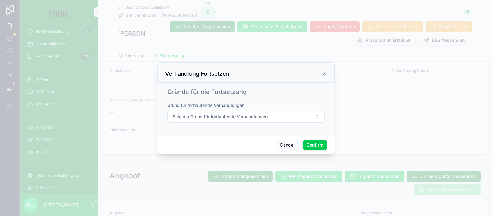
scroll to position [981, 0]
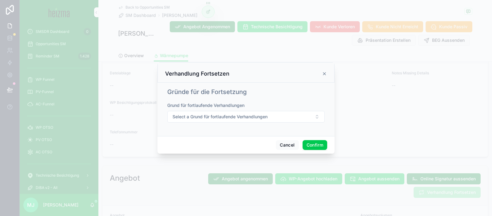
click at [321, 146] on button "Confirm" at bounding box center [315, 145] width 25 height 10
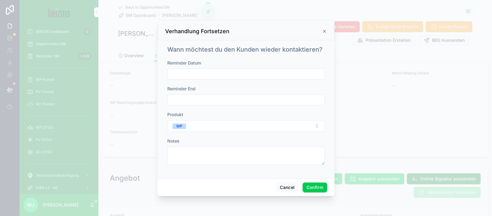
click at [198, 66] on label "Reminder Datum" at bounding box center [184, 63] width 34 height 6
click at [198, 69] on div at bounding box center [245, 74] width 157 height 11
click at [199, 74] on input "text" at bounding box center [246, 74] width 157 height 9
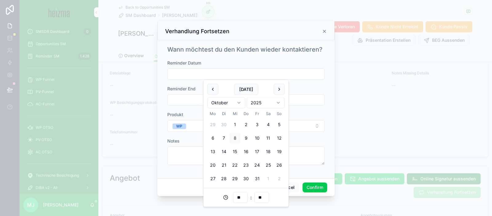
click at [234, 154] on button "15" at bounding box center [234, 151] width 11 height 11
click at [221, 155] on button "14" at bounding box center [223, 151] width 11 height 11
type input "**********"
click at [319, 186] on button "Confirm" at bounding box center [315, 188] width 25 height 10
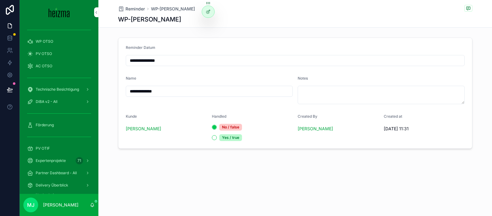
click at [109, 81] on div "**********" at bounding box center [295, 93] width 394 height 116
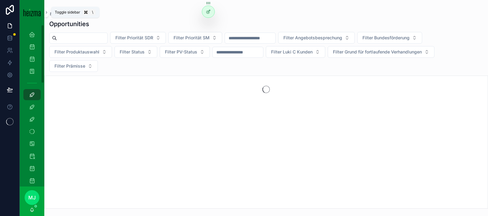
click at [46, 16] on button "scrollable content" at bounding box center [46, 12] width 4 height 10
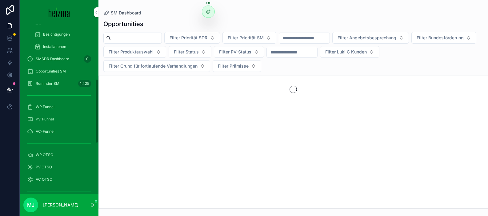
scroll to position [144, 0]
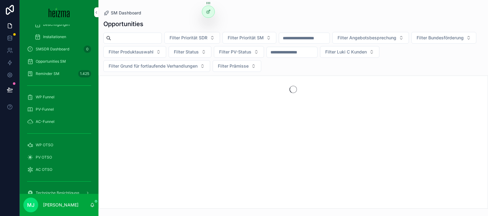
drag, startPoint x: 51, startPoint y: 145, endPoint x: 68, endPoint y: 128, distance: 23.5
click at [51, 145] on span "WP OTSO" at bounding box center [45, 145] width 18 height 5
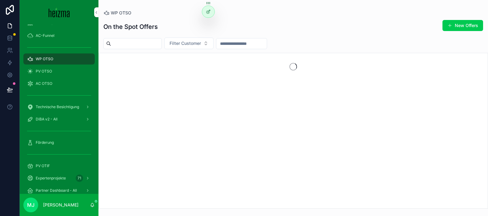
click at [236, 43] on input "scrollable content" at bounding box center [241, 43] width 50 height 9
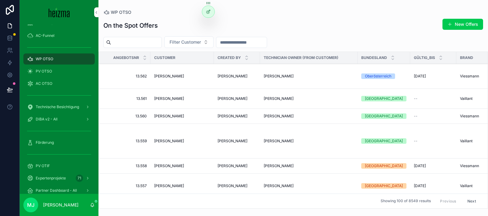
click at [287, 21] on div "On the Spot Offers New Offers" at bounding box center [293, 25] width 380 height 14
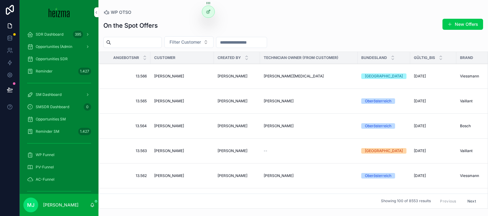
click at [332, 28] on div "On the Spot Offers New Offers" at bounding box center [293, 25] width 380 height 14
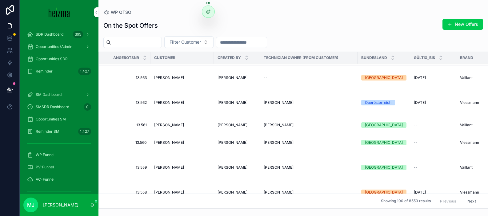
scroll to position [72, 0]
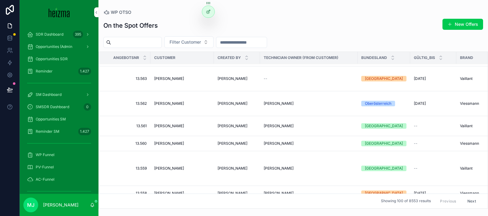
drag, startPoint x: 443, startPoint y: 30, endPoint x: 450, endPoint y: 27, distance: 7.3
click at [443, 30] on span "New Offers" at bounding box center [462, 24] width 41 height 11
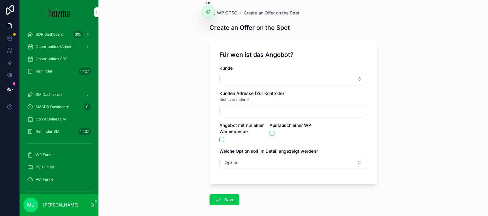
click at [271, 72] on div "Kunde" at bounding box center [293, 74] width 148 height 19
click at [269, 78] on button "Select Button" at bounding box center [293, 79] width 148 height 10
type input "**********"
click at [288, 94] on input "**********" at bounding box center [296, 91] width 73 height 11
click at [169, 64] on div "WP OTSO Create an Offer on the Spot Create an Offer on the Spot Für wen ist das…" at bounding box center [292, 108] width 389 height 216
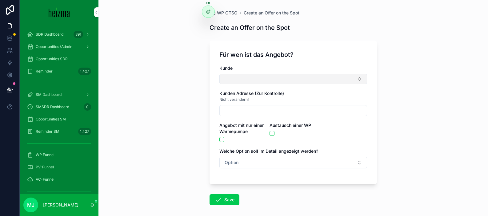
click at [291, 80] on button "Select Button" at bounding box center [293, 79] width 148 height 10
type input "**********"
click at [281, 72] on div "Kunde" at bounding box center [293, 74] width 148 height 19
click at [282, 75] on button "Select Button" at bounding box center [293, 79] width 148 height 10
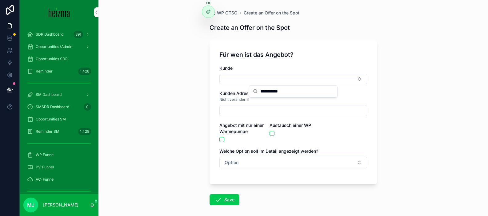
type input "**********"
click at [298, 93] on input "**********" at bounding box center [296, 91] width 73 height 11
click at [242, 74] on button "Select Button" at bounding box center [293, 79] width 148 height 10
type input "*********"
click at [265, 100] on div "[PERSON_NAME]" at bounding box center [293, 103] width 86 height 10
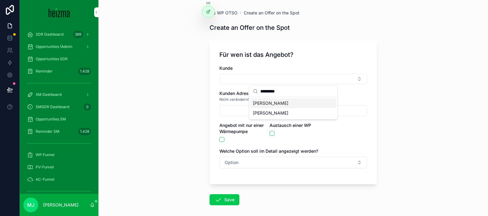
type input "**********"
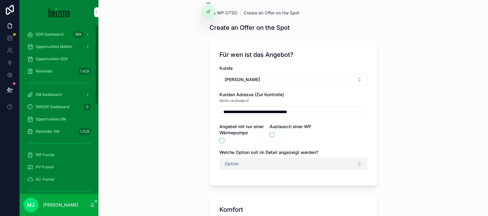
click at [250, 166] on button "Option" at bounding box center [293, 164] width 148 height 12
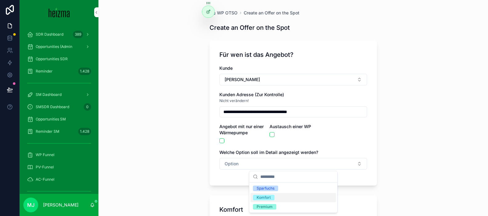
drag, startPoint x: 259, startPoint y: 197, endPoint x: 234, endPoint y: 179, distance: 30.3
click at [258, 197] on div "Komfort" at bounding box center [264, 198] width 14 height 6
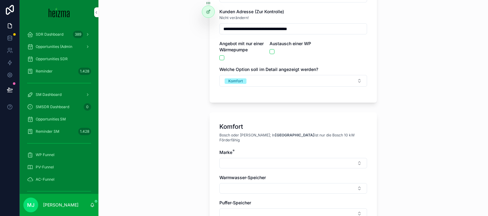
scroll to position [155, 0]
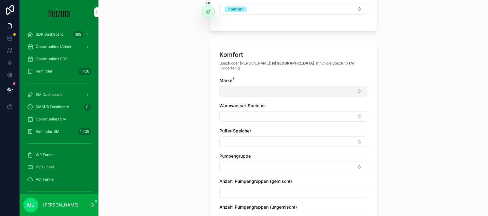
click at [245, 88] on button "Select Button" at bounding box center [293, 91] width 148 height 10
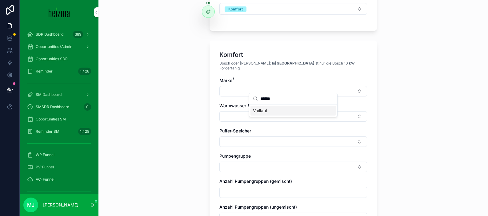
type input "******"
click at [271, 113] on div "Vaillant" at bounding box center [293, 111] width 86 height 10
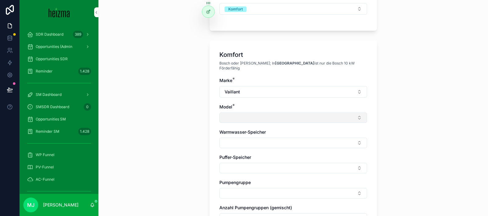
click at [239, 114] on button "Select Button" at bounding box center [293, 118] width 148 height 10
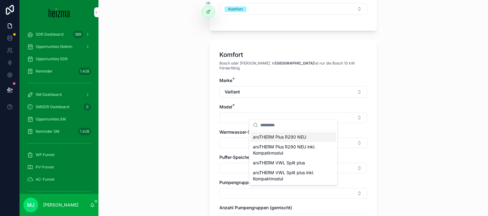
click at [282, 137] on span "aroTHERM Plus R290 NEU" at bounding box center [279, 137] width 53 height 6
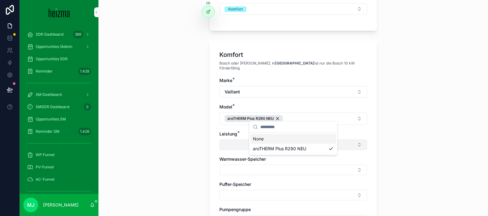
click at [235, 141] on button "Select Button" at bounding box center [293, 145] width 148 height 10
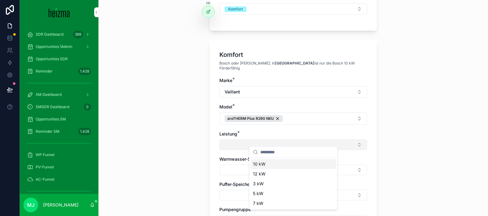
click at [235, 141] on button "Select Button" at bounding box center [293, 145] width 148 height 10
click at [260, 141] on button "Select Button" at bounding box center [293, 145] width 148 height 10
click at [267, 166] on div "10 kW" at bounding box center [293, 164] width 86 height 10
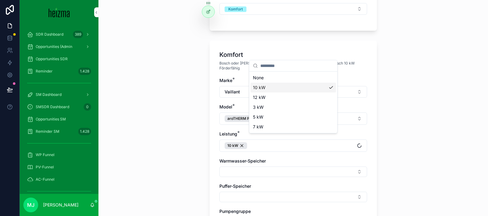
click at [188, 160] on div "**********" at bounding box center [292, 108] width 389 height 216
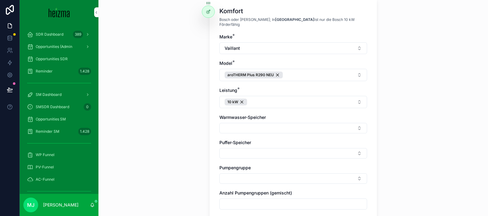
scroll to position [199, 0]
click at [247, 127] on button "Select Button" at bounding box center [293, 127] width 148 height 10
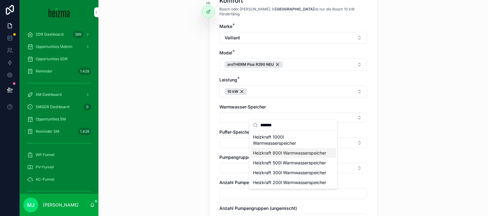
scroll to position [246, 0]
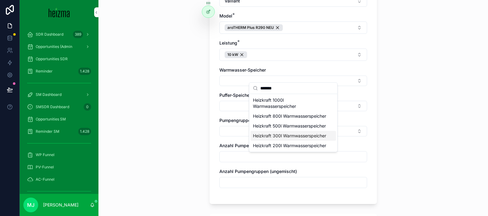
type input "*******"
click at [287, 139] on span "Heizkraft 300l Warmwasserspeicher" at bounding box center [289, 136] width 73 height 6
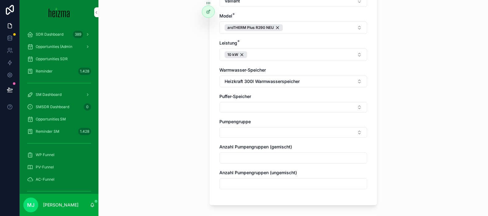
click at [248, 108] on div "Marke * Vaillant Model * aroTHERM Plus R290 NEU Leistung * 10 kW Warmwasser-Spe…" at bounding box center [293, 90] width 148 height 209
click at [246, 103] on button "Select Button" at bounding box center [293, 107] width 148 height 10
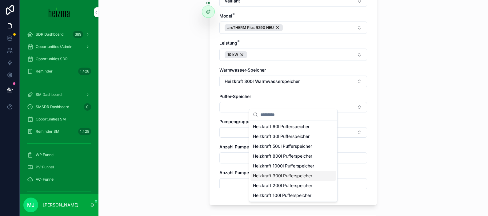
click at [294, 175] on span "Heizkraft 300l Pufferspeicher" at bounding box center [282, 176] width 59 height 6
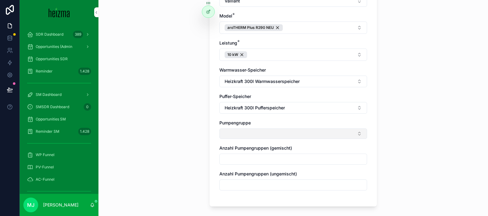
click at [229, 129] on button "Select Button" at bounding box center [293, 134] width 148 height 10
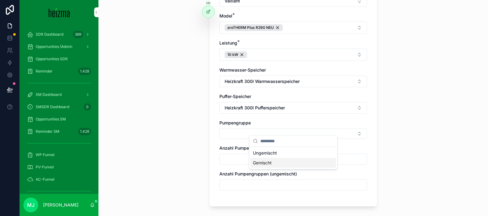
drag, startPoint x: 273, startPoint y: 164, endPoint x: 265, endPoint y: 160, distance: 9.2
click at [273, 164] on div "Gemischt" at bounding box center [293, 163] width 86 height 10
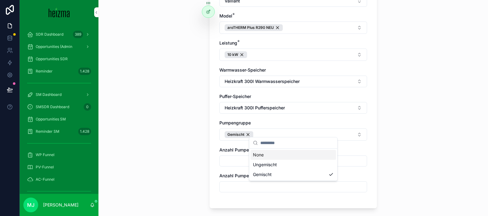
drag, startPoint x: 257, startPoint y: 154, endPoint x: 241, endPoint y: 155, distance: 16.9
click at [257, 154] on div "None" at bounding box center [293, 155] width 86 height 10
click at [229, 155] on input "scrollable content" at bounding box center [293, 159] width 147 height 9
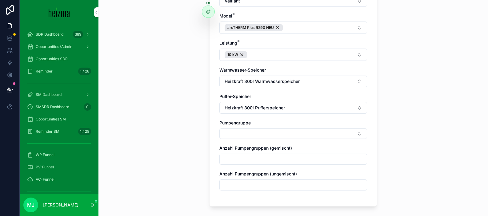
drag, startPoint x: 281, startPoint y: 137, endPoint x: 278, endPoint y: 154, distance: 18.0
click at [281, 137] on div "Marke * Vaillant Model * aroTHERM Plus R290 NEU Leistung * 10 kW Warmwasser-Spe…" at bounding box center [293, 91] width 148 height 210
click at [272, 130] on button "Select Button" at bounding box center [293, 134] width 148 height 10
drag, startPoint x: 269, startPoint y: 173, endPoint x: 237, endPoint y: 163, distance: 32.4
click at [264, 170] on span "Gemischt" at bounding box center [262, 173] width 19 height 6
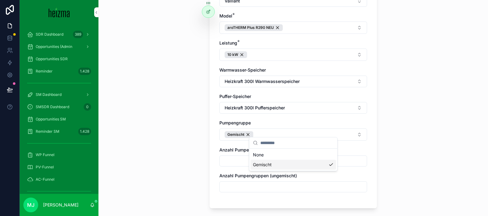
click at [229, 157] on input "scrollable content" at bounding box center [293, 161] width 147 height 9
type input "*"
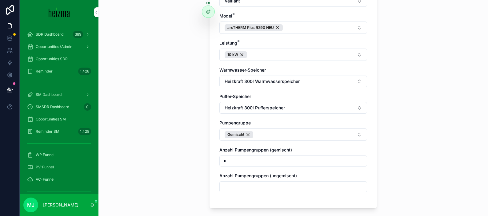
click at [187, 158] on div "**********" at bounding box center [292, 108] width 389 height 216
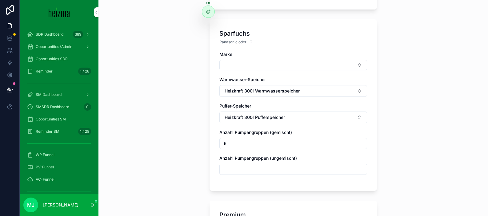
scroll to position [442, 0]
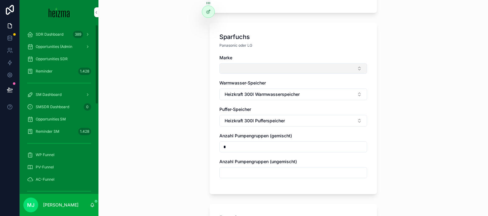
click at [261, 63] on button "Select Button" at bounding box center [293, 68] width 148 height 10
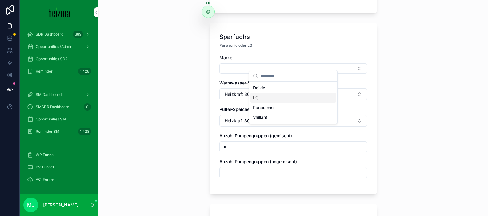
click at [271, 94] on div "LG" at bounding box center [293, 98] width 86 height 10
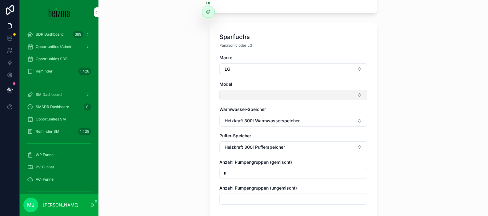
click at [247, 90] on button "Select Button" at bounding box center [293, 95] width 148 height 10
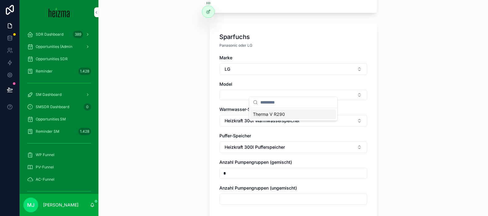
drag, startPoint x: 268, startPoint y: 115, endPoint x: 143, endPoint y: 95, distance: 126.5
click at [268, 115] on span "Therma V R290" at bounding box center [269, 114] width 32 height 6
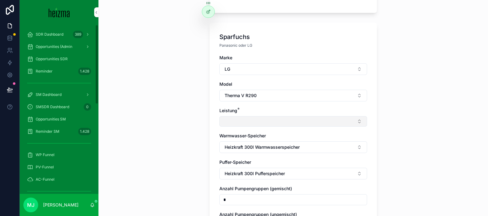
drag, startPoint x: 258, startPoint y: 113, endPoint x: 265, endPoint y: 118, distance: 8.4
click at [257, 116] on button "Select Button" at bounding box center [293, 121] width 148 height 10
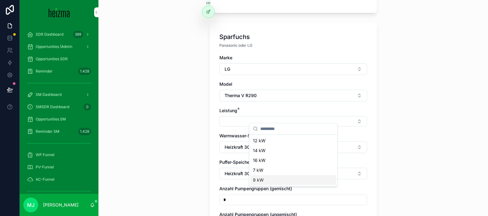
click at [279, 177] on div "9 kW" at bounding box center [293, 180] width 86 height 10
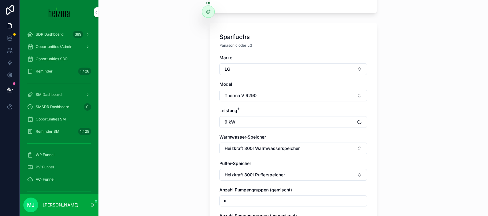
click at [193, 145] on div "**********" at bounding box center [292, 108] width 389 height 216
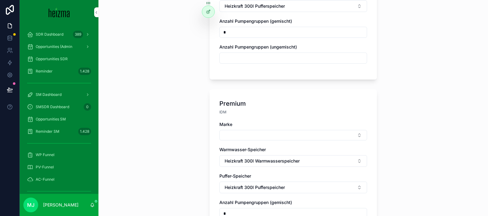
scroll to position [702, 0]
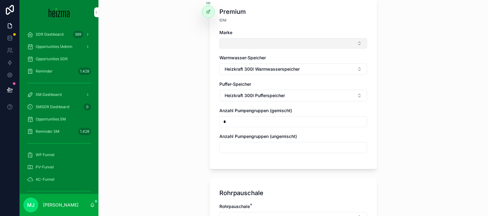
click at [271, 41] on button "Select Button" at bounding box center [293, 43] width 148 height 10
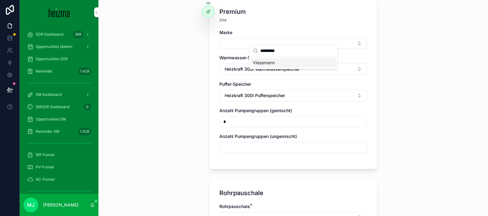
type input "*********"
click at [274, 62] on span "Viessmann" at bounding box center [264, 63] width 22 height 6
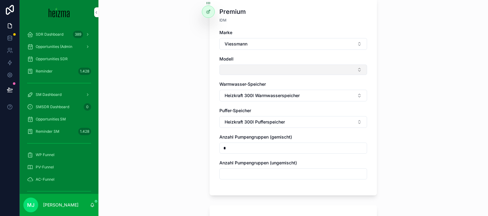
click at [249, 65] on button "Select Button" at bounding box center [293, 70] width 148 height 10
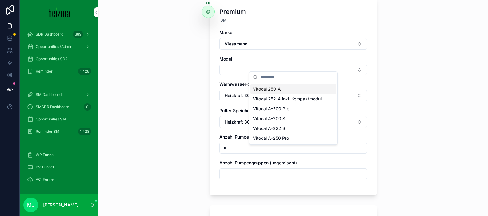
click at [280, 90] on span "Vitocal 250-A" at bounding box center [267, 89] width 28 height 6
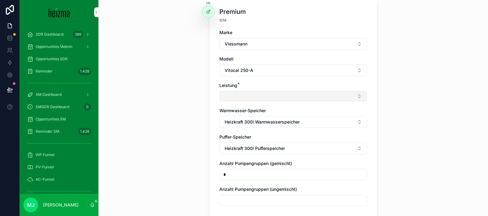
click at [239, 91] on button "Select Button" at bounding box center [293, 96] width 148 height 10
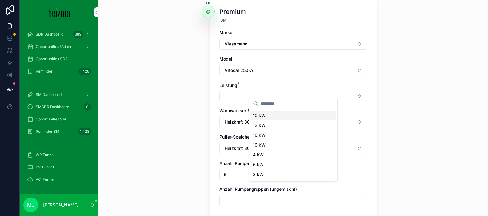
click at [269, 117] on div "10 kW" at bounding box center [293, 116] width 86 height 10
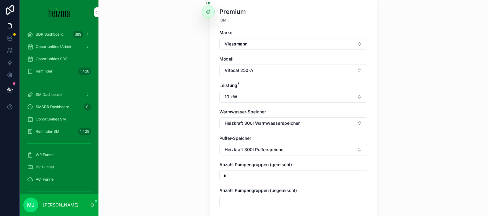
click at [157, 119] on div "**********" at bounding box center [292, 108] width 389 height 216
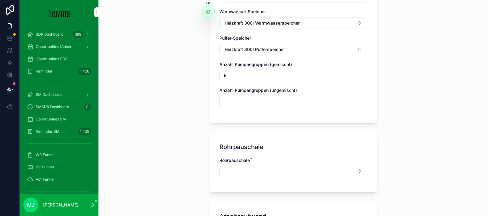
scroll to position [891, 0]
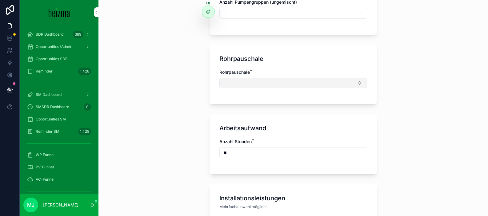
click at [245, 83] on button "Select Button" at bounding box center [293, 83] width 148 height 10
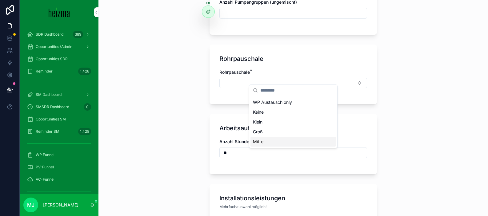
drag, startPoint x: 262, startPoint y: 141, endPoint x: 227, endPoint y: 138, distance: 35.8
click at [262, 141] on span "Mittel" at bounding box center [258, 142] width 11 height 6
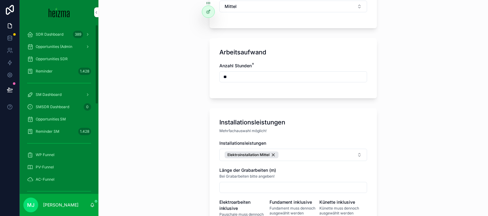
scroll to position [984, 0]
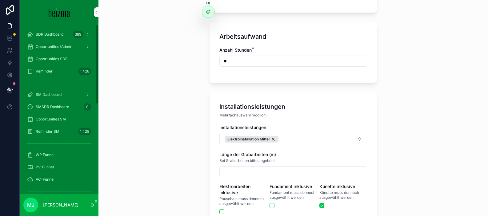
click at [181, 116] on div "**********" at bounding box center [292, 108] width 389 height 216
click at [290, 135] on button "Elektroinstallation Mittel" at bounding box center [293, 139] width 148 height 12
type input "*****"
click at [316, 160] on div "Fundament" at bounding box center [293, 160] width 86 height 10
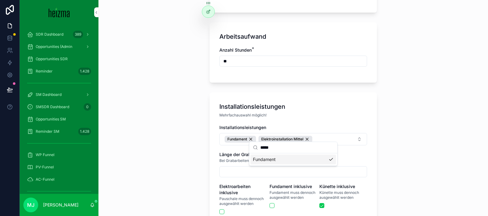
click at [177, 130] on div "**********" at bounding box center [292, 108] width 389 height 216
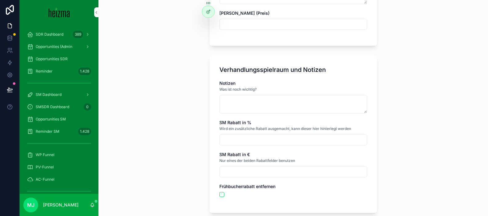
scroll to position [1459, 0]
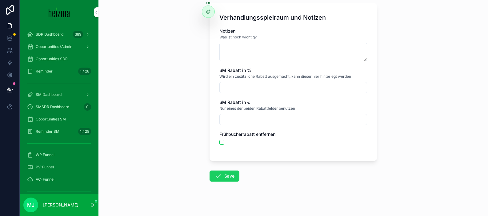
click at [226, 172] on button "Save" at bounding box center [224, 176] width 30 height 11
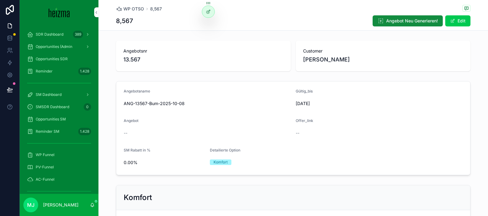
click at [225, 58] on span "13.567" at bounding box center [203, 59] width 160 height 9
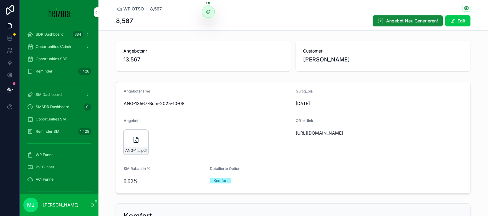
click at [143, 137] on div "ANG-13567-Bum-2025-10-08 .pdf" at bounding box center [136, 142] width 25 height 25
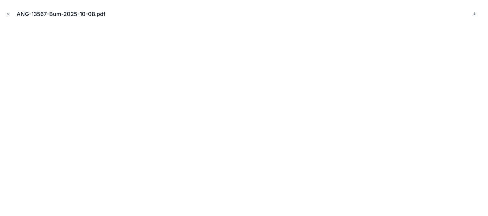
click at [471, 13] on button at bounding box center [474, 13] width 7 height 7
